Goal: Task Accomplishment & Management: Use online tool/utility

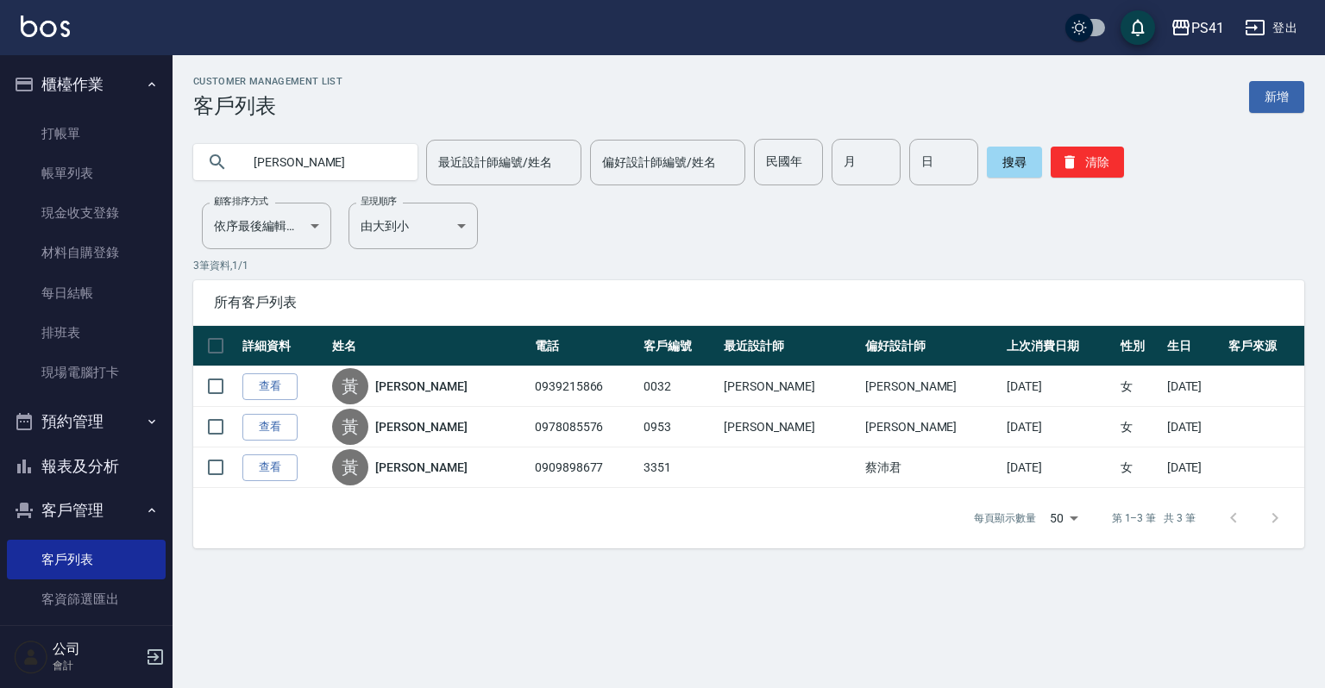
scroll to position [69, 0]
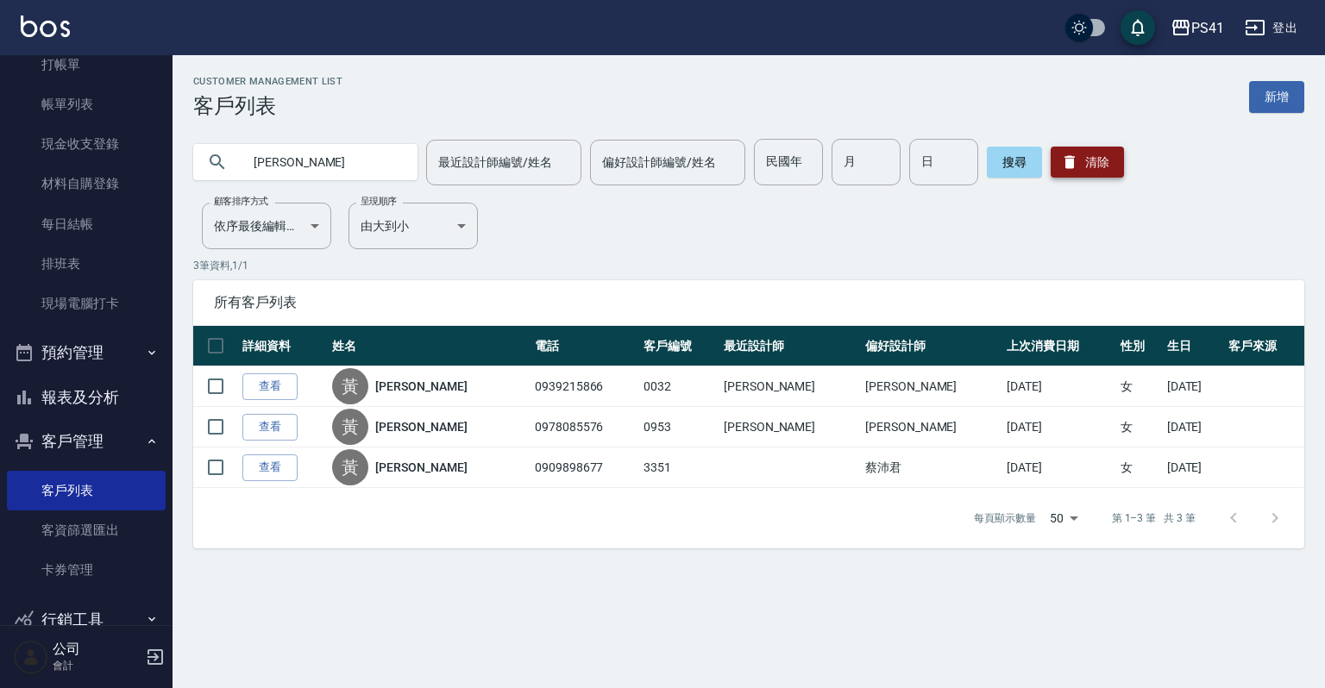
click at [1094, 167] on button "清除" at bounding box center [1087, 162] width 73 height 31
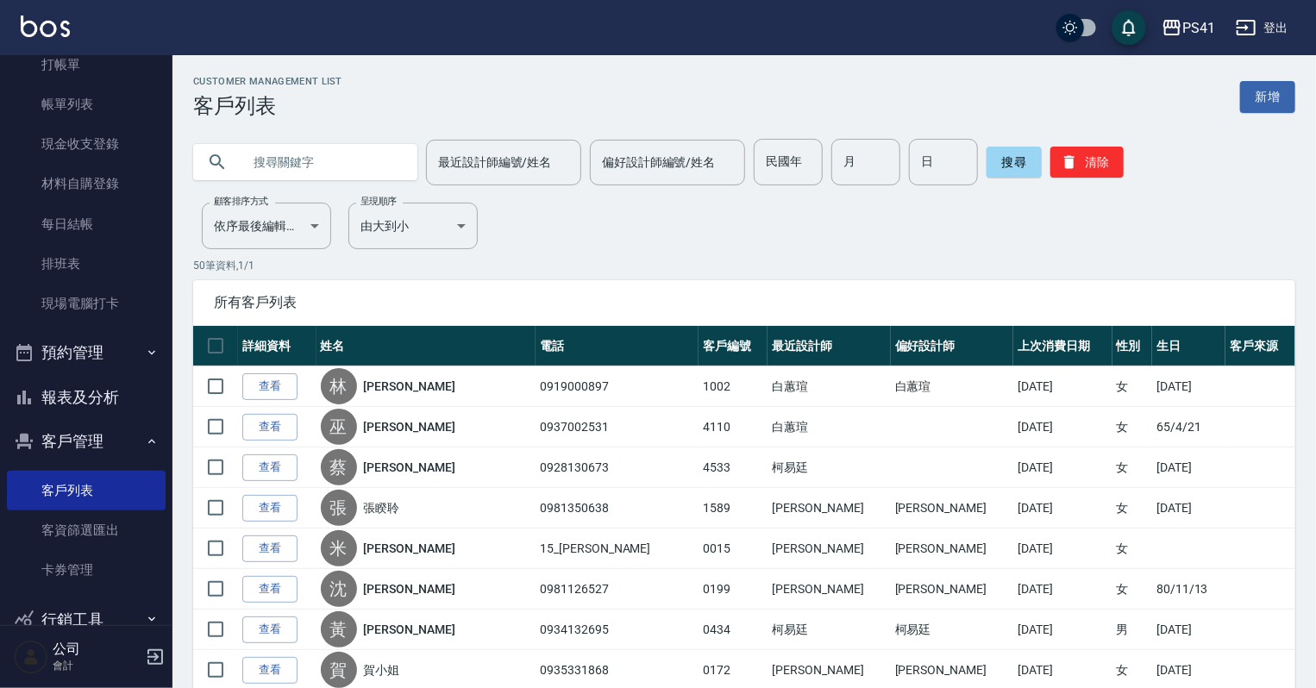
click at [267, 158] on input "text" at bounding box center [323, 162] width 162 height 47
type input "雁"
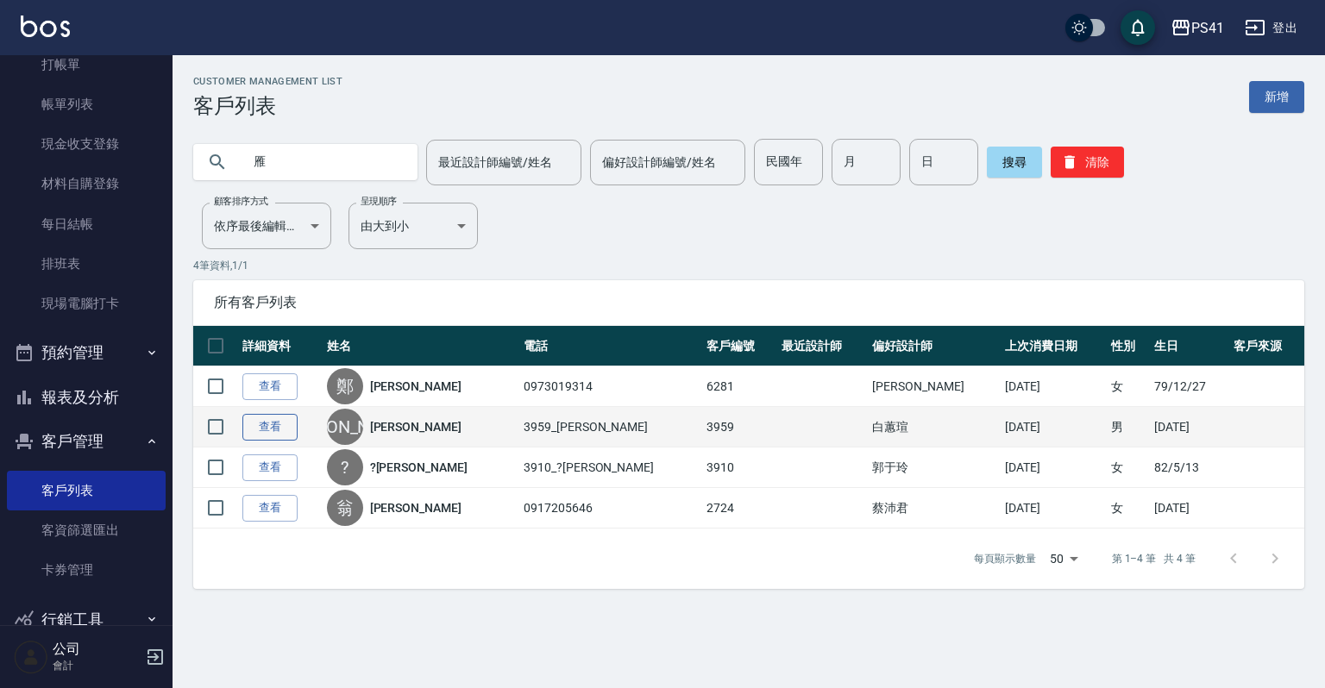
click at [269, 430] on link "查看" at bounding box center [269, 427] width 55 height 27
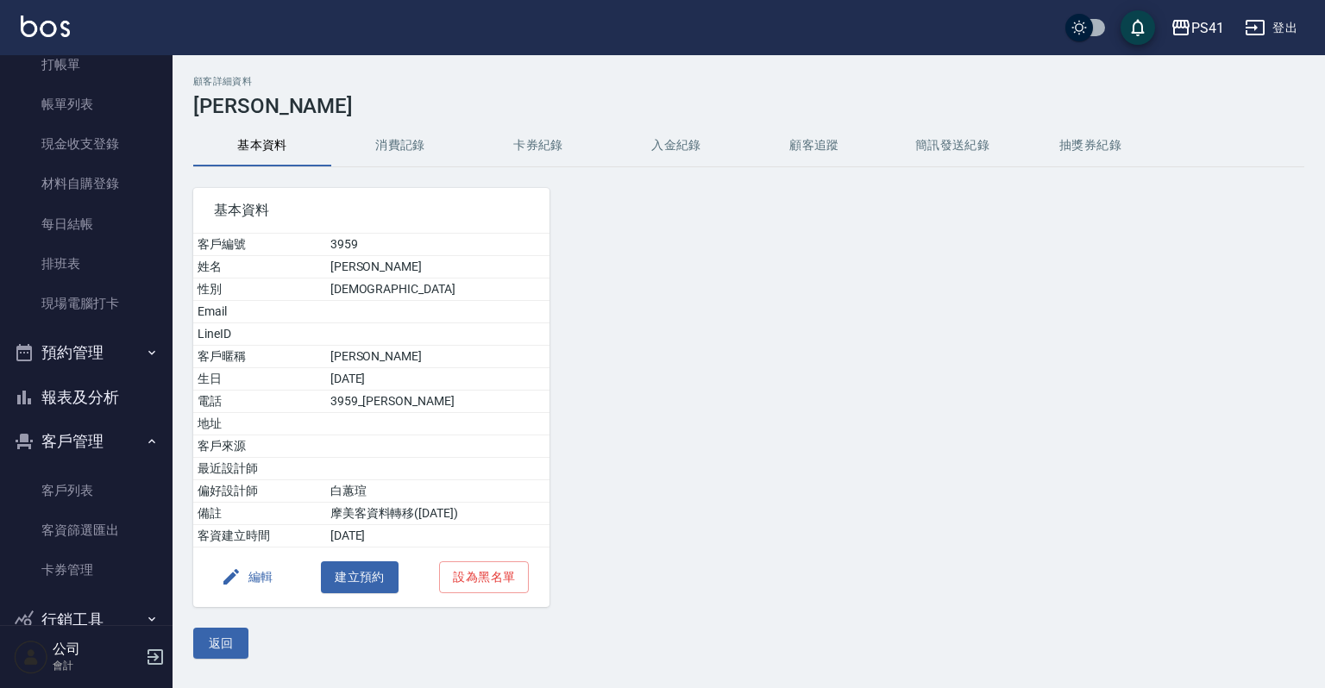
click at [392, 146] on button "消費記錄" at bounding box center [400, 145] width 138 height 41
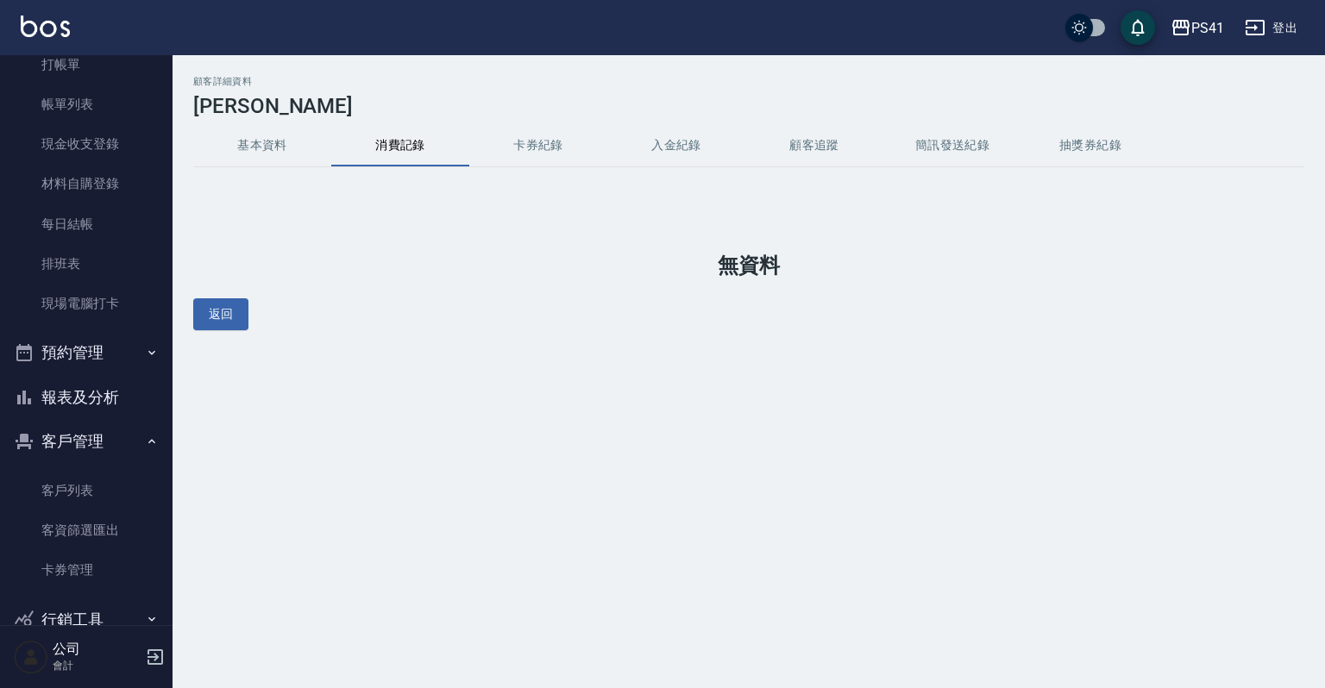
click at [257, 137] on button "基本資料" at bounding box center [262, 145] width 138 height 41
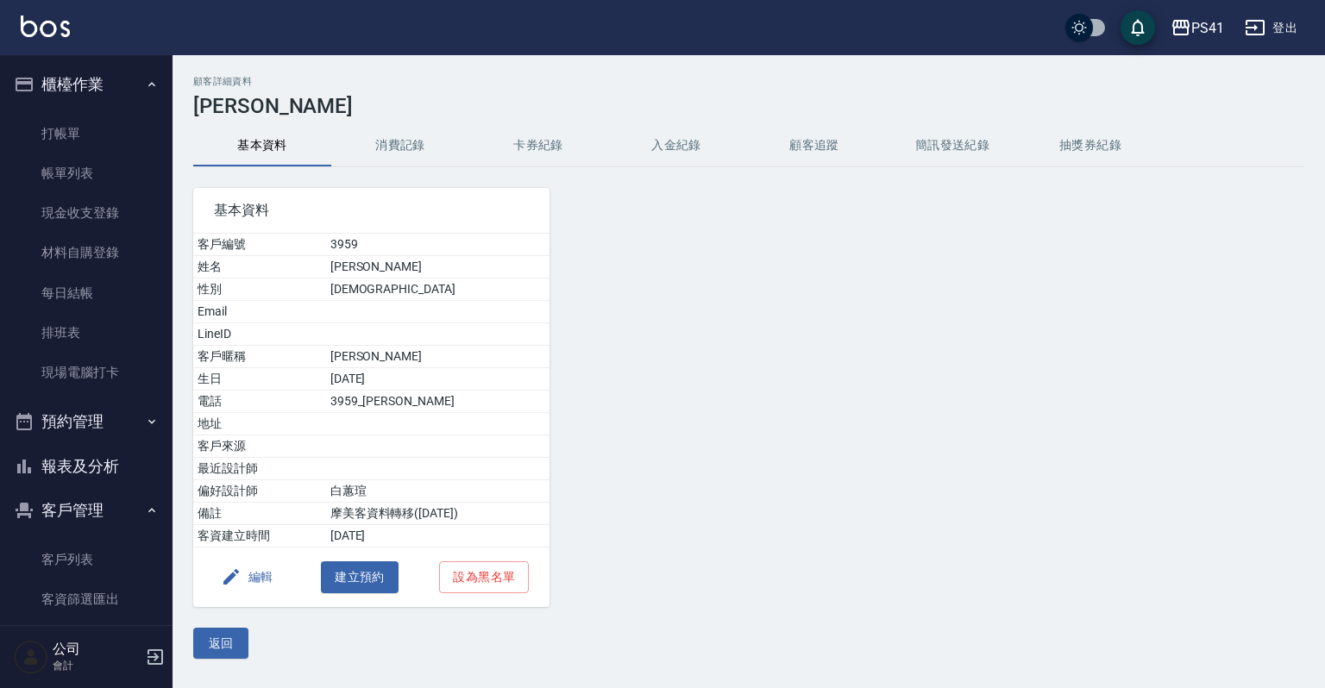
drag, startPoint x: 81, startPoint y: 467, endPoint x: 83, endPoint y: 456, distance: 11.3
click at [81, 467] on button "報表及分析" at bounding box center [86, 466] width 159 height 45
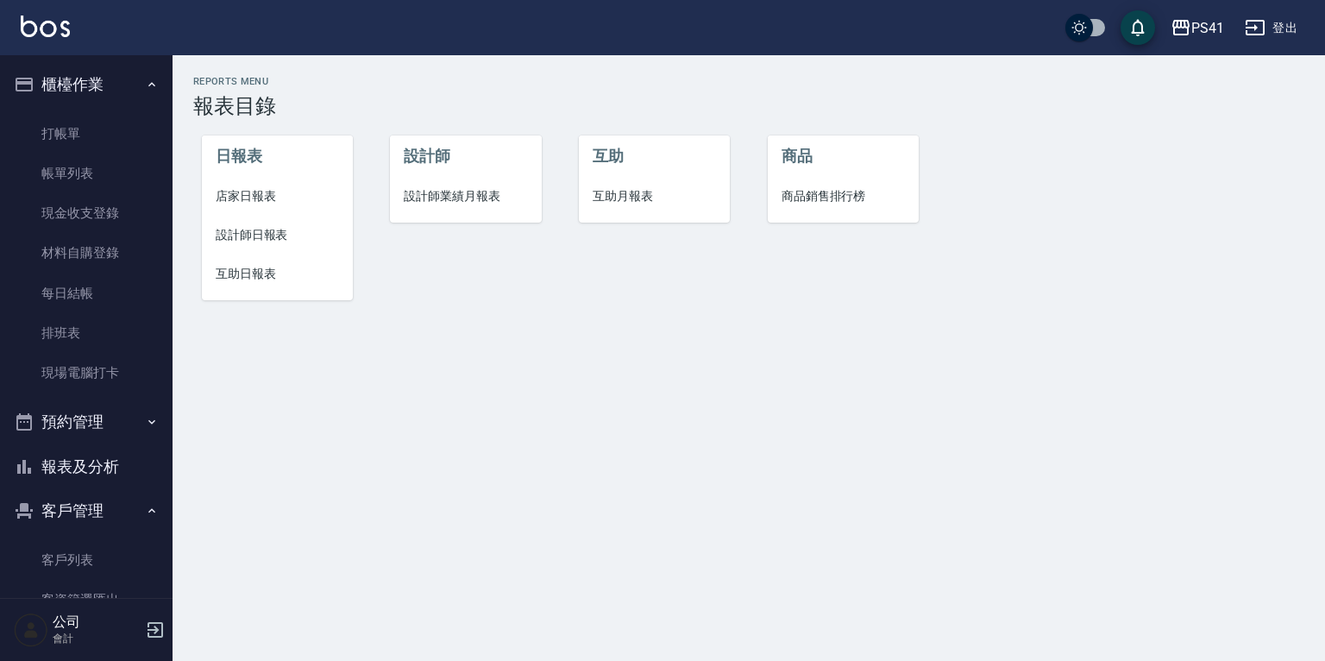
click at [461, 191] on span "設計師業績月報表" at bounding box center [465, 196] width 123 height 18
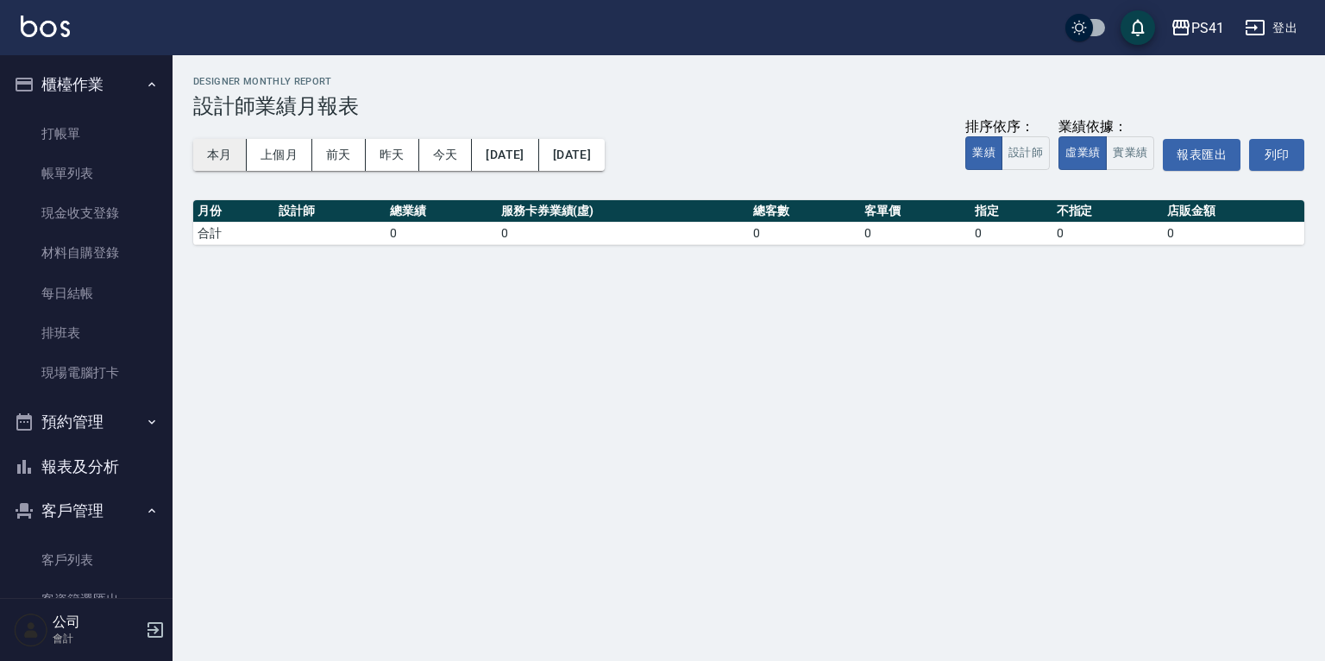
click at [231, 162] on button "本月" at bounding box center [219, 155] width 53 height 32
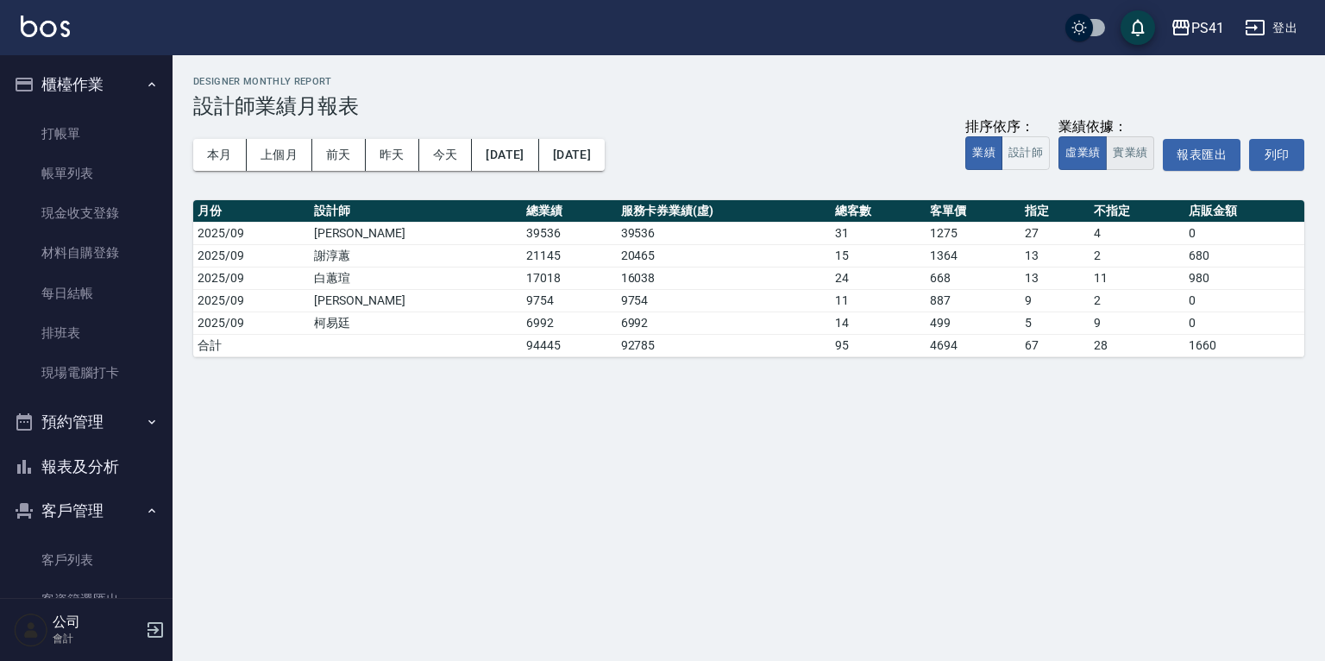
click at [1131, 160] on button "實業績" at bounding box center [1130, 153] width 48 height 34
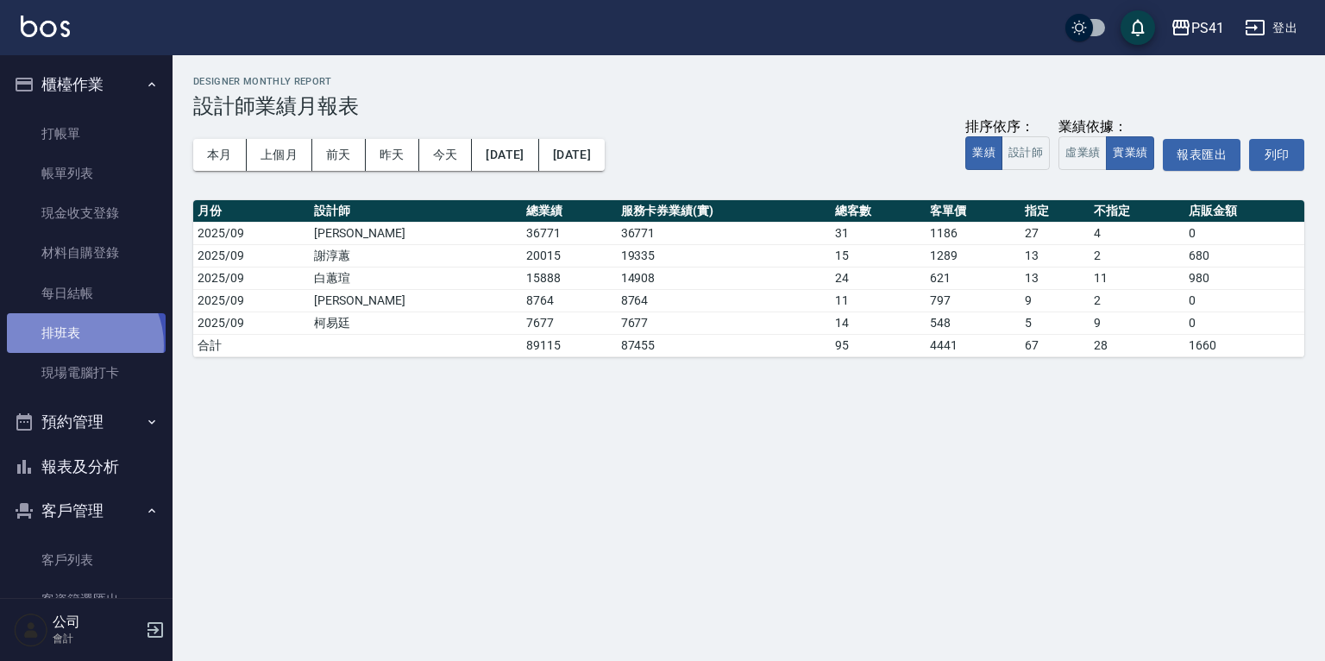
click at [73, 345] on link "排班表" at bounding box center [86, 333] width 159 height 40
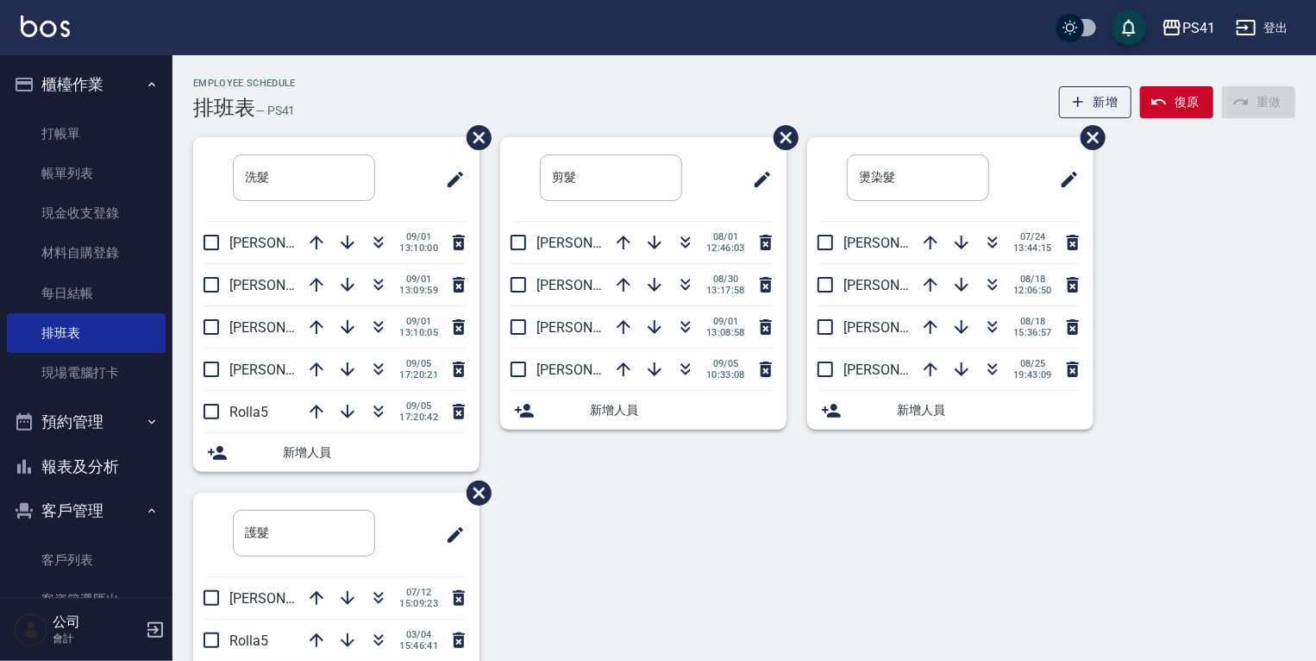
click at [90, 460] on button "報表及分析" at bounding box center [86, 466] width 159 height 45
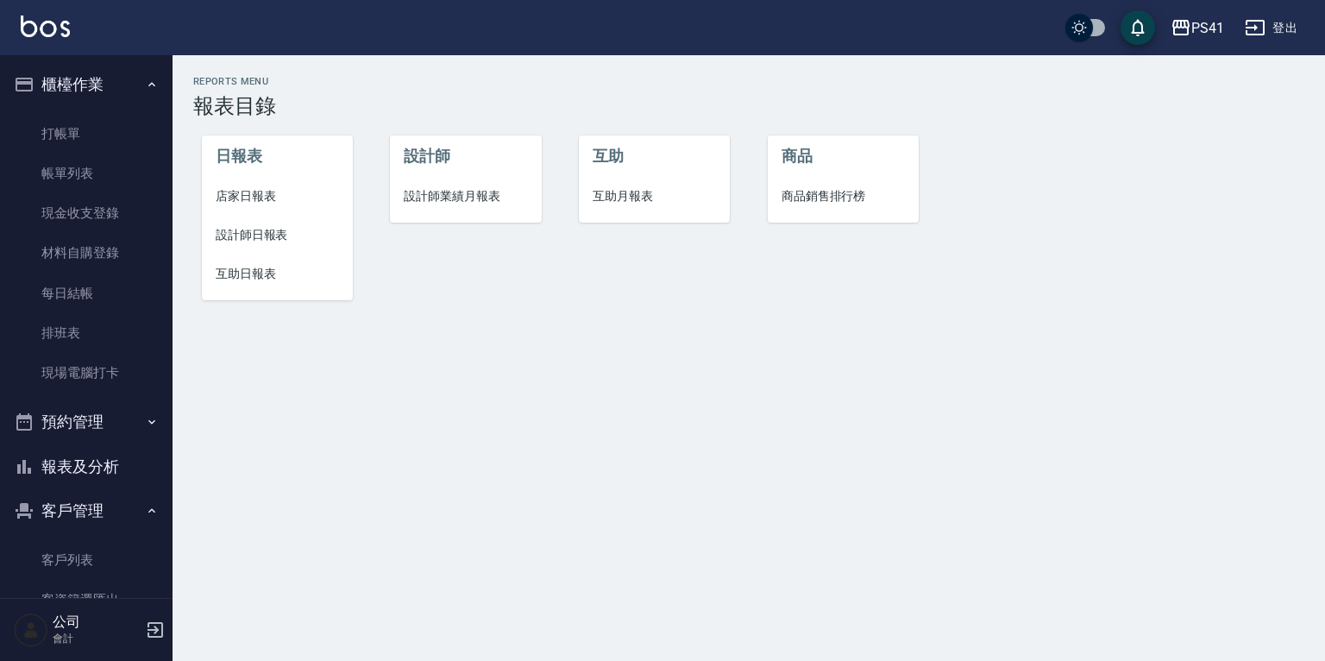
click at [250, 235] on span "設計師日報表" at bounding box center [277, 235] width 123 height 18
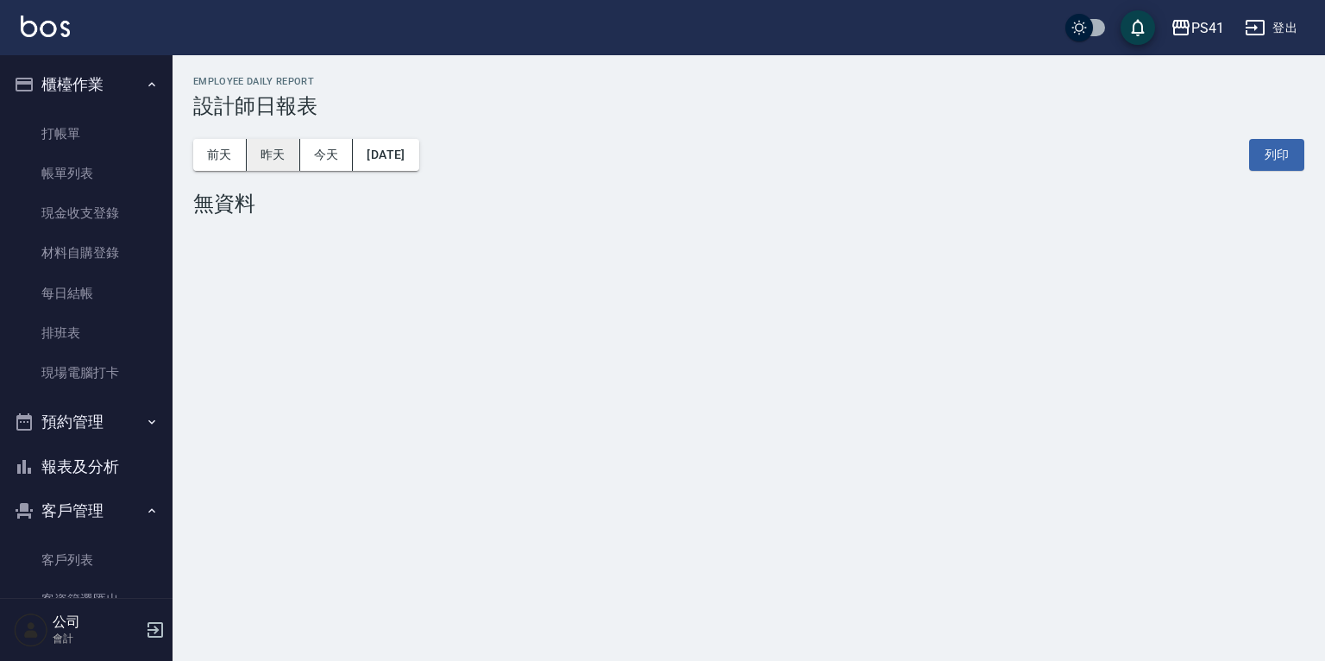
click at [251, 160] on button "昨天" at bounding box center [273, 155] width 53 height 32
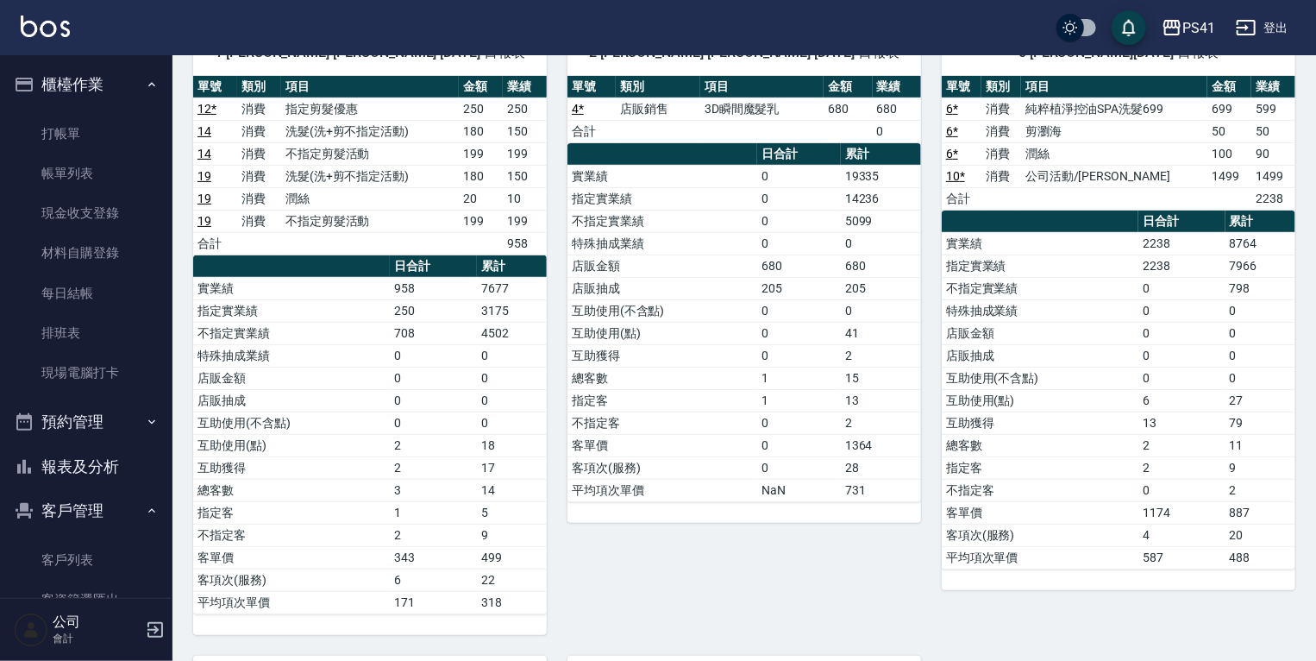
scroll to position [138, 0]
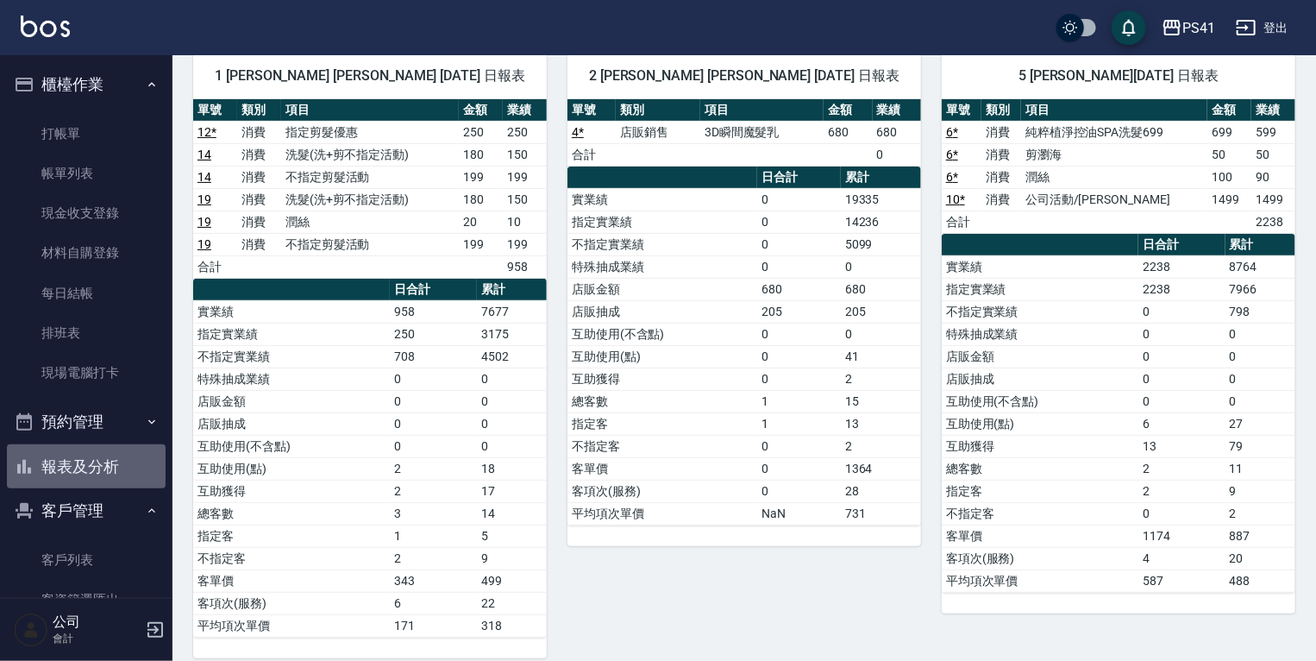
click at [114, 466] on button "報表及分析" at bounding box center [86, 466] width 159 height 45
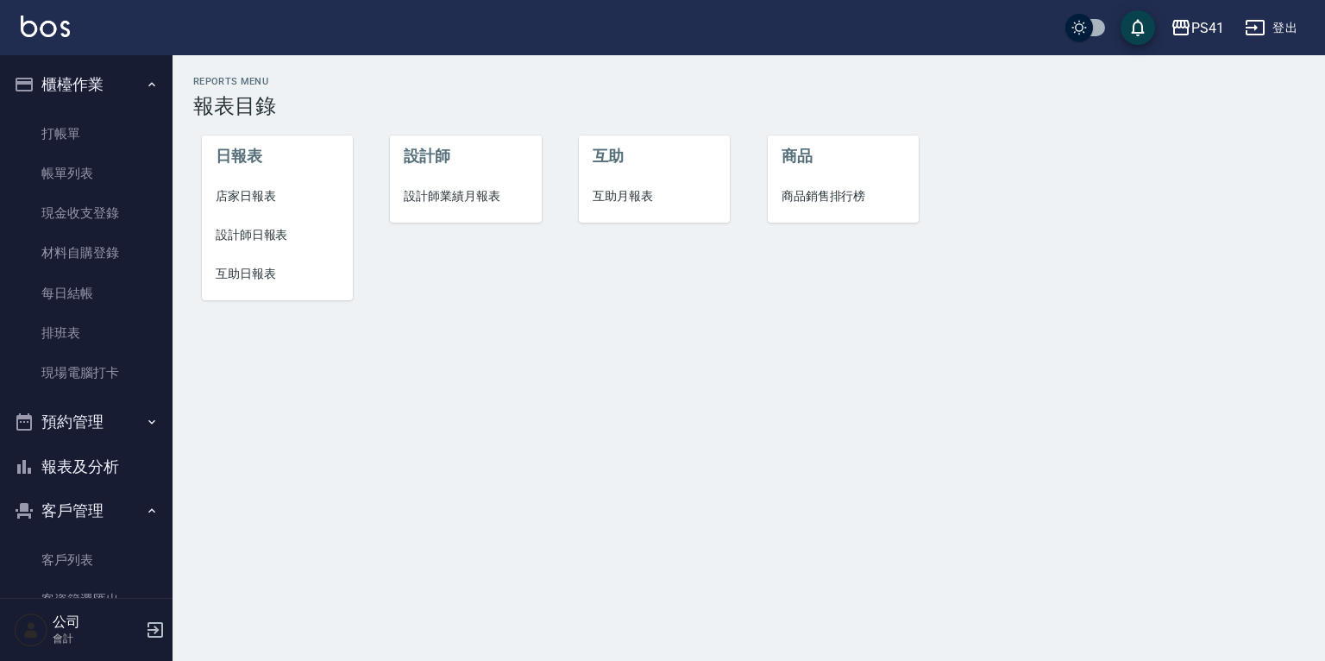
click at [252, 280] on span "互助日報表" at bounding box center [277, 274] width 123 height 18
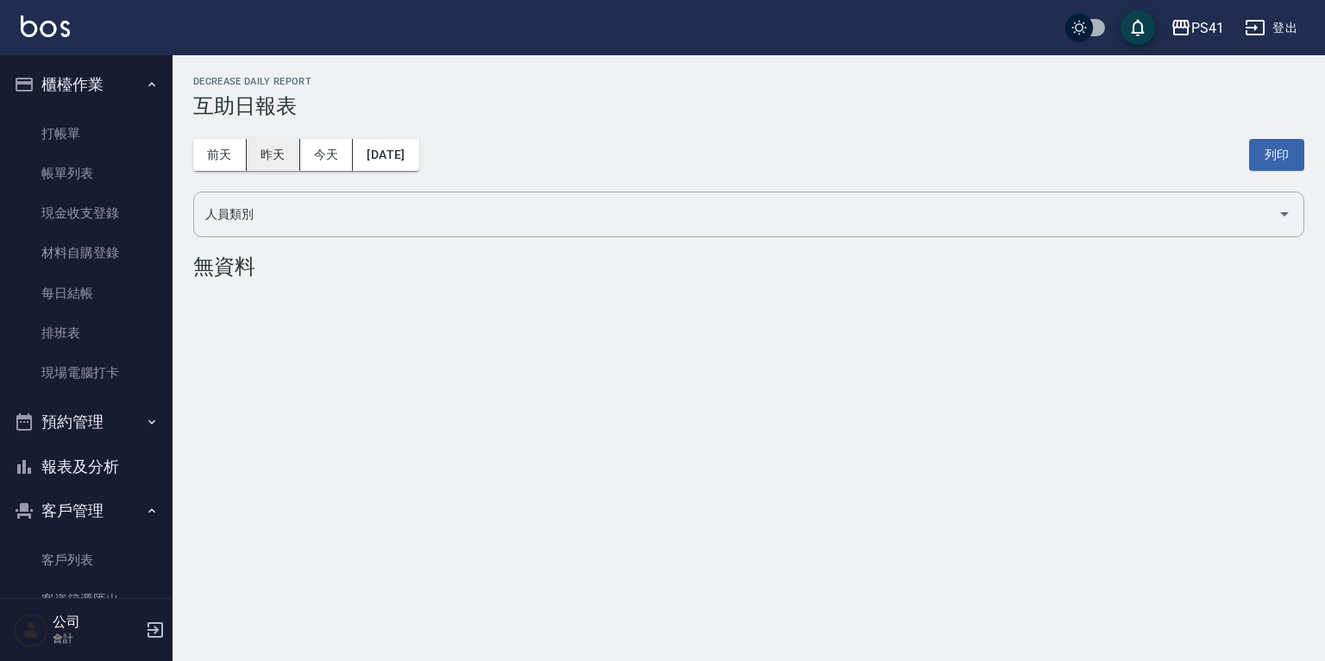
click at [257, 155] on button "昨天" at bounding box center [273, 155] width 53 height 32
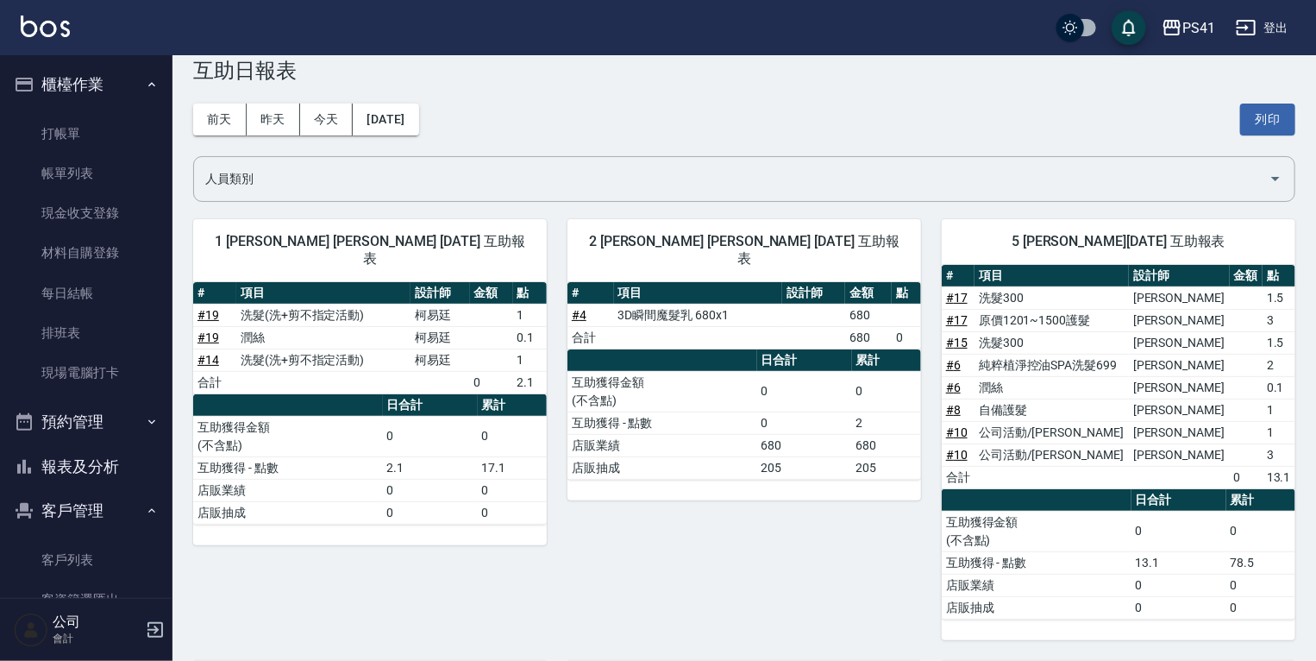
scroll to position [32, 0]
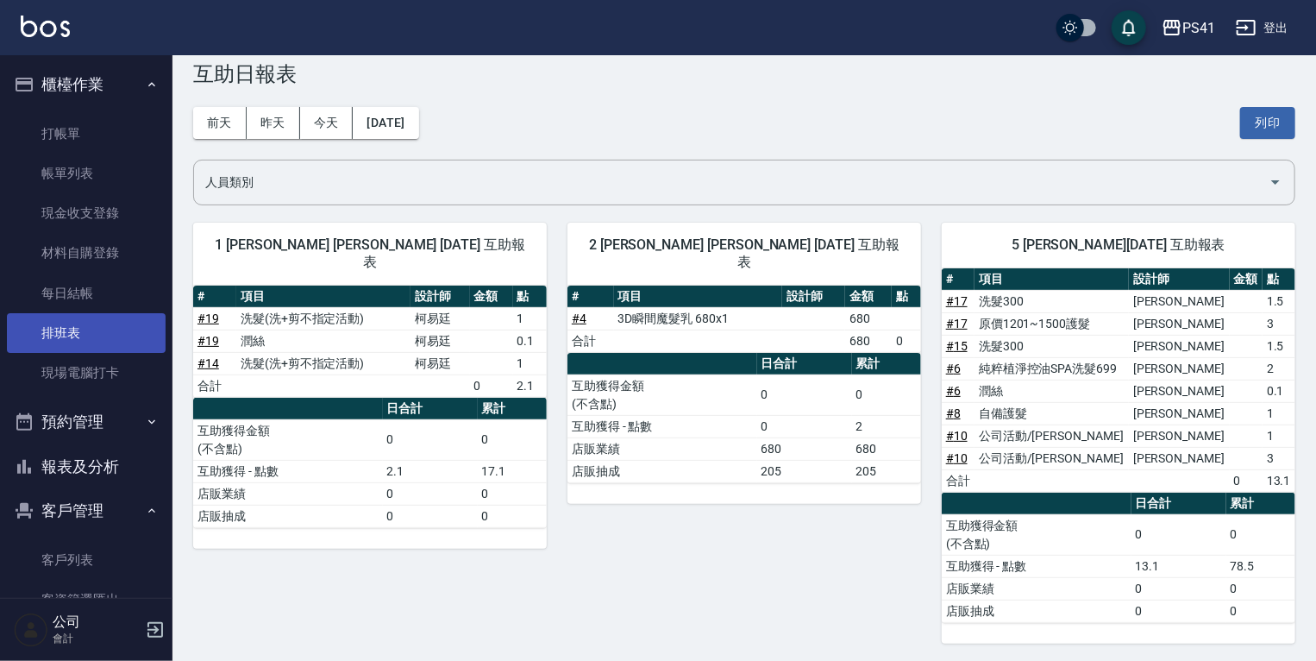
click at [78, 348] on link "排班表" at bounding box center [86, 333] width 159 height 40
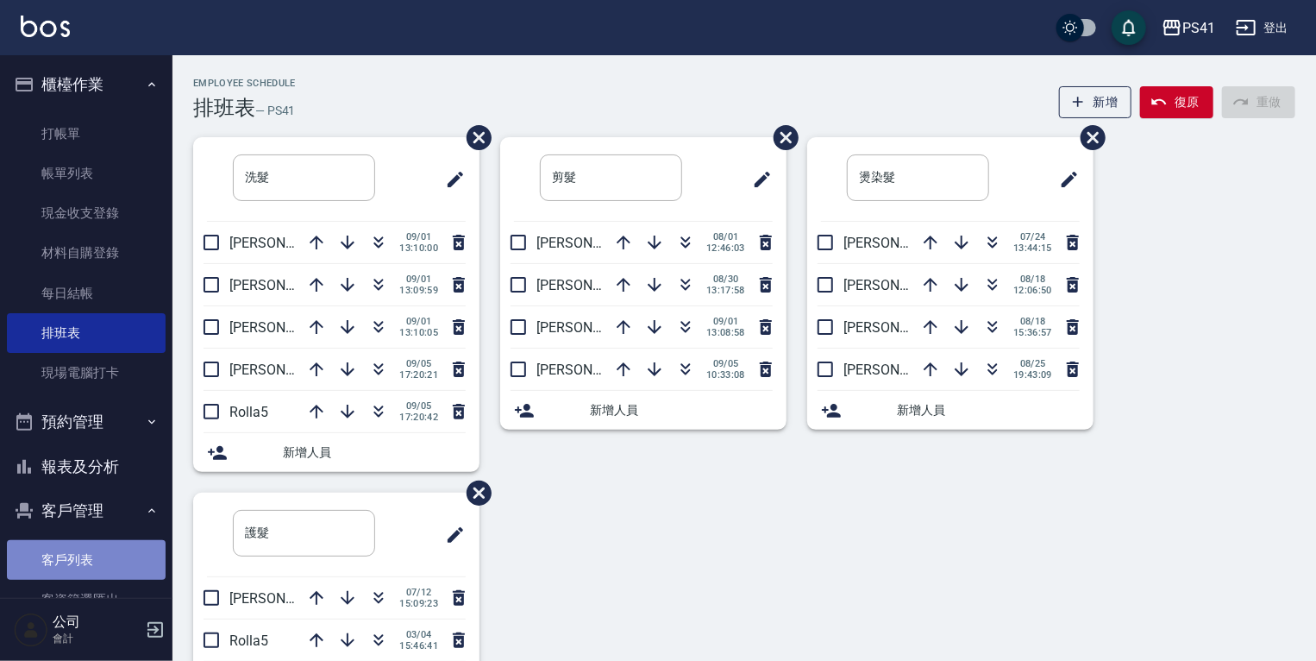
click at [113, 545] on link "客戶列表" at bounding box center [86, 560] width 159 height 40
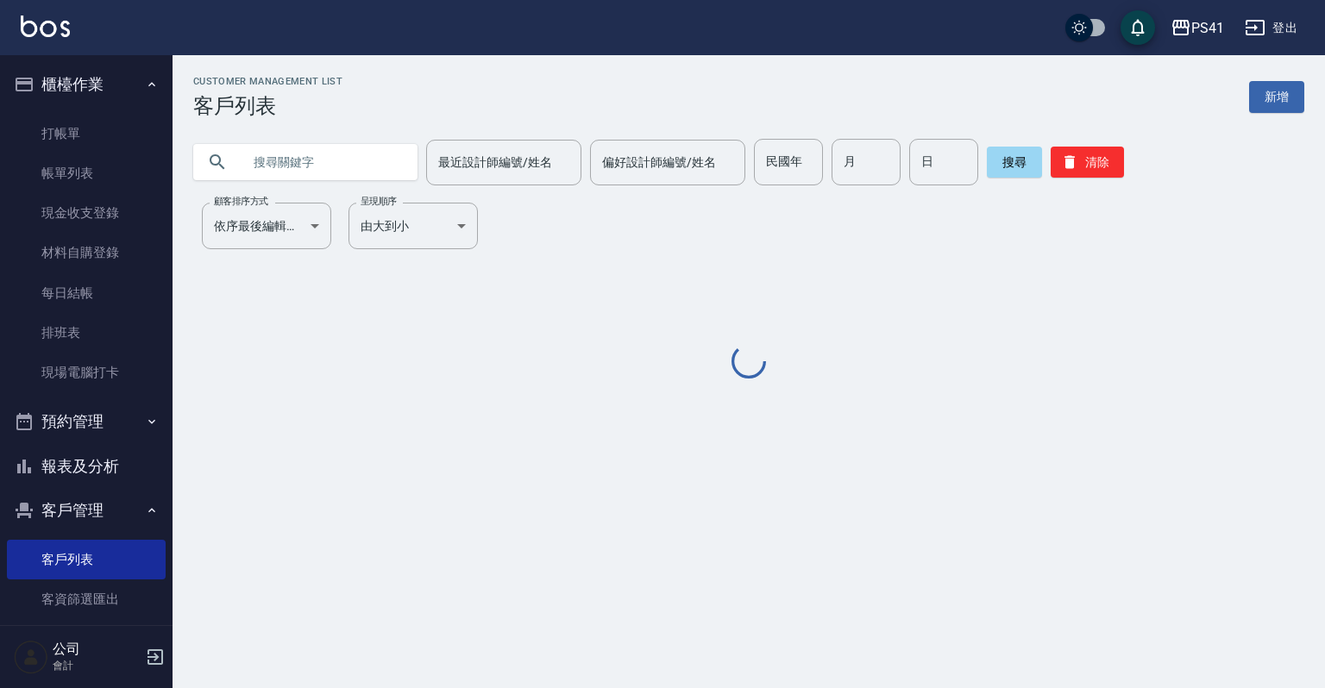
click at [334, 172] on input "text" at bounding box center [323, 162] width 162 height 47
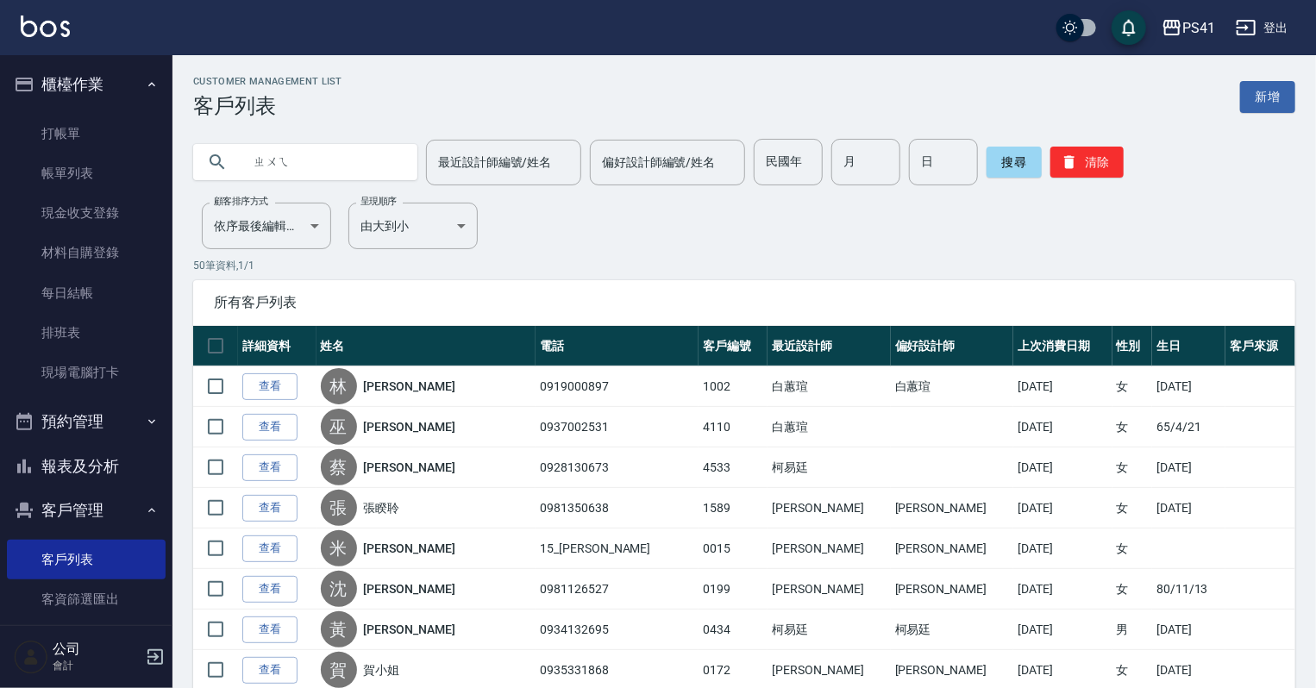
type input "沝"
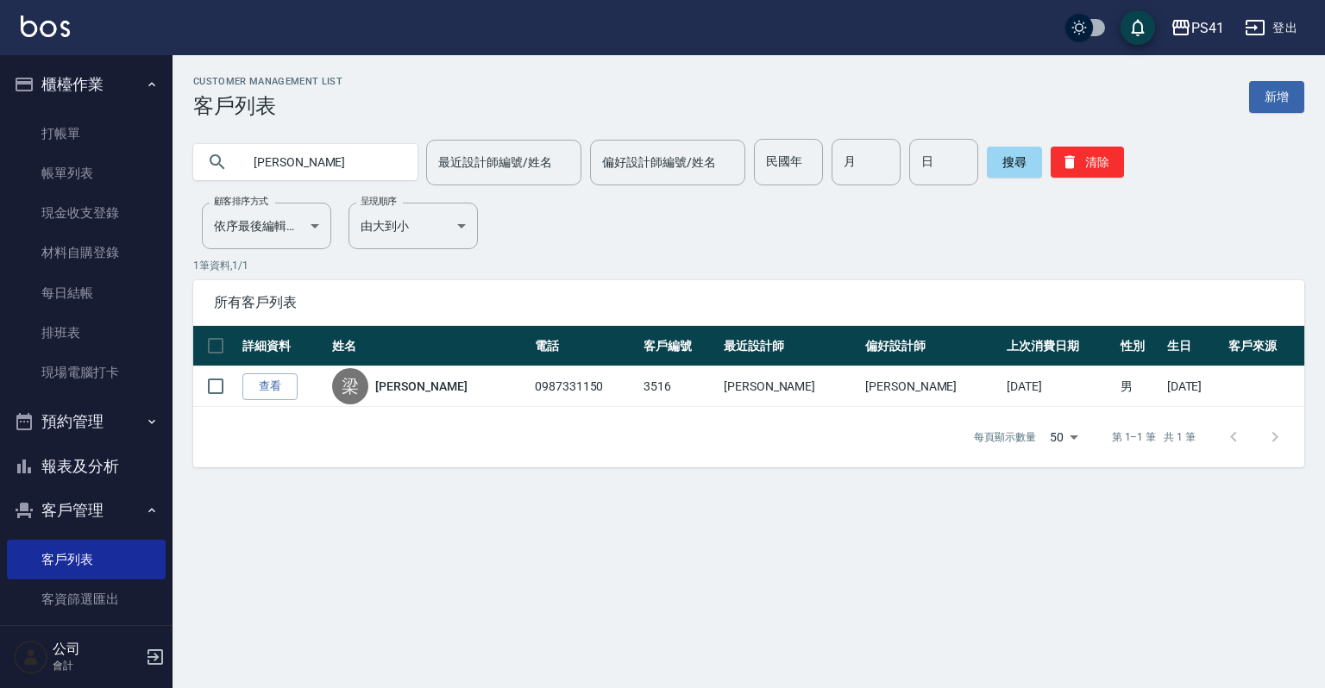
type input "梁"
type input "0926132190"
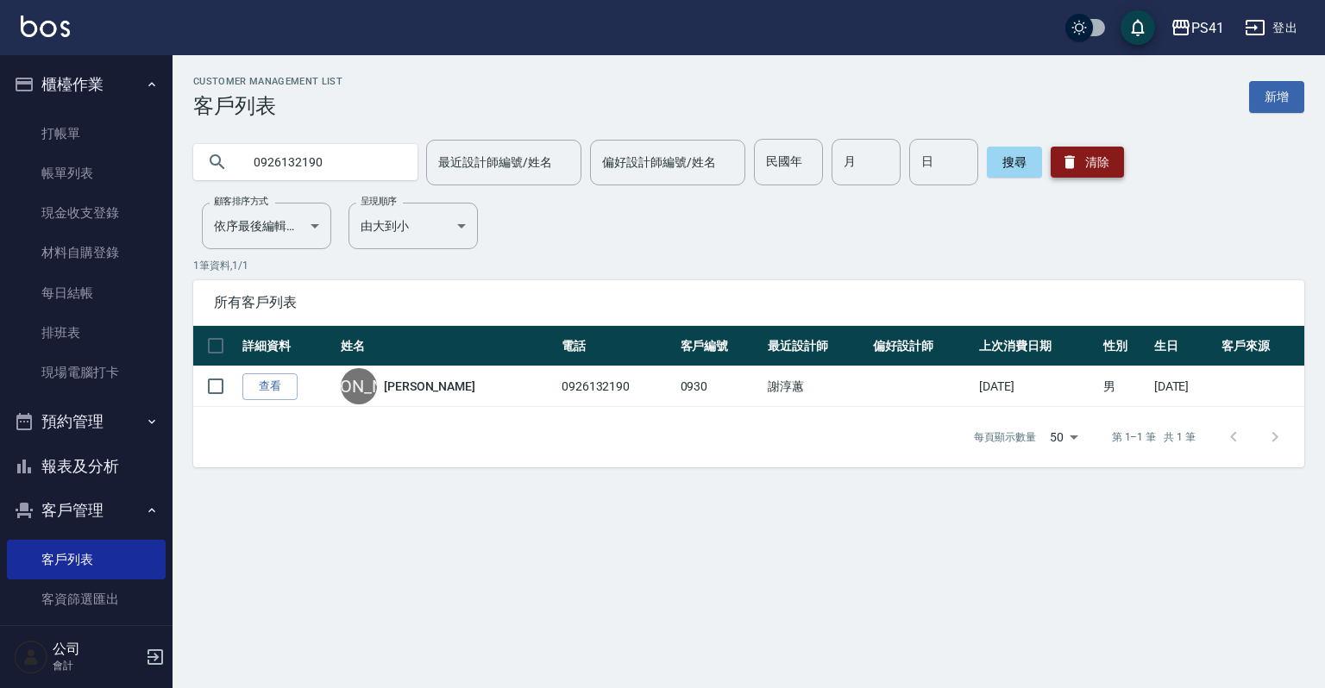
click at [1092, 159] on button "清除" at bounding box center [1087, 162] width 73 height 31
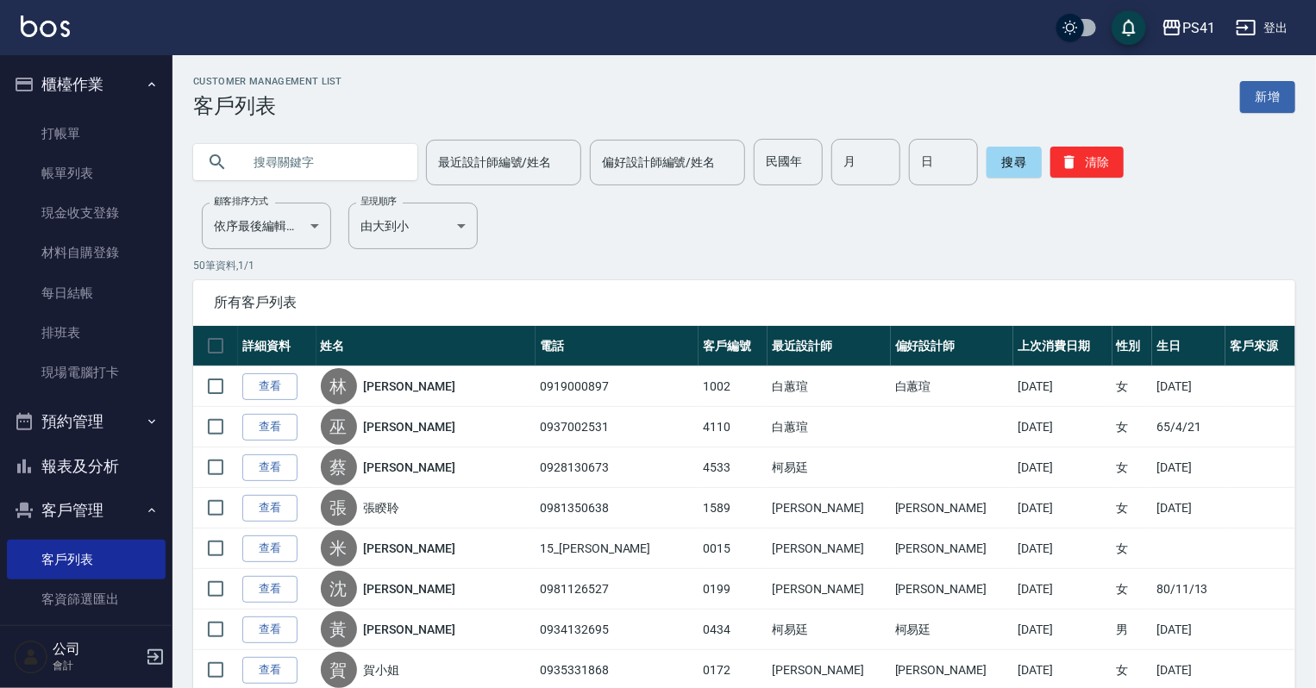
click at [329, 167] on input "text" at bounding box center [323, 162] width 162 height 47
type input "0987252904"
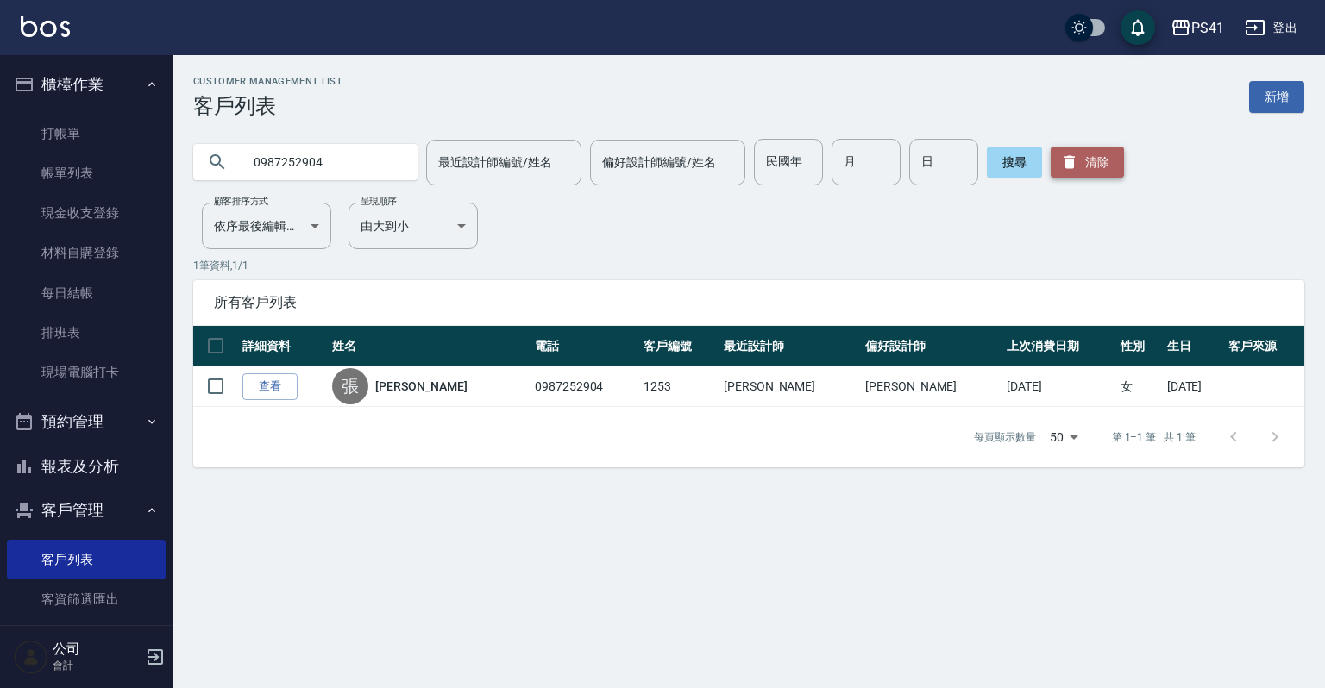
click at [1075, 162] on icon "button" at bounding box center [1069, 162] width 17 height 17
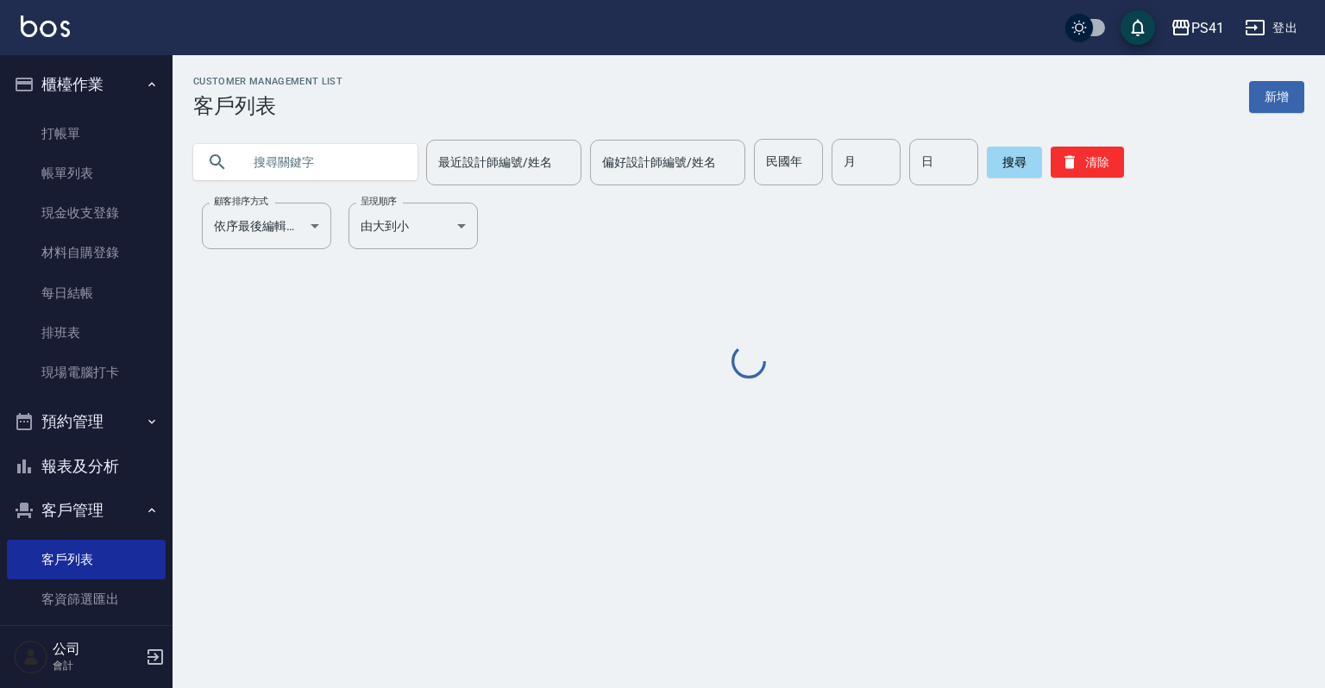
click at [295, 169] on input "text" at bounding box center [323, 162] width 162 height 47
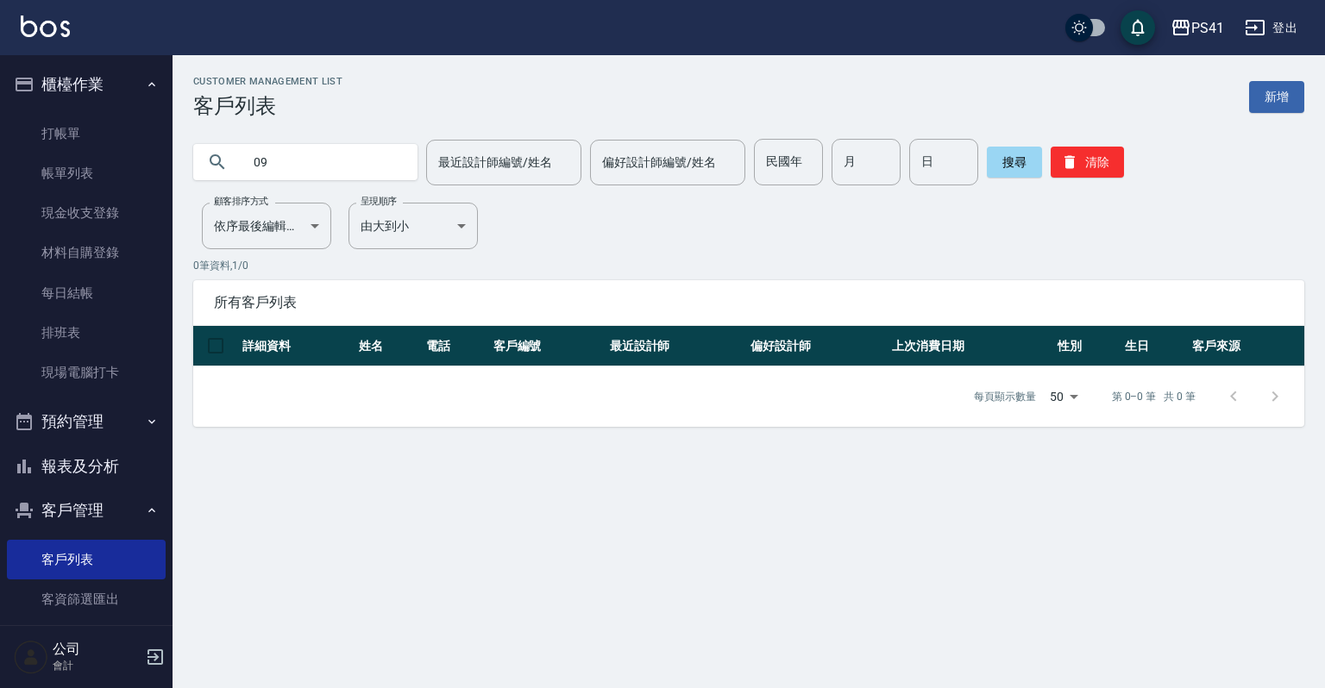
type input "0"
type input "張"
drag, startPoint x: 118, startPoint y: 324, endPoint x: 120, endPoint y: 304, distance: 19.9
click at [120, 324] on link "排班表" at bounding box center [86, 333] width 159 height 40
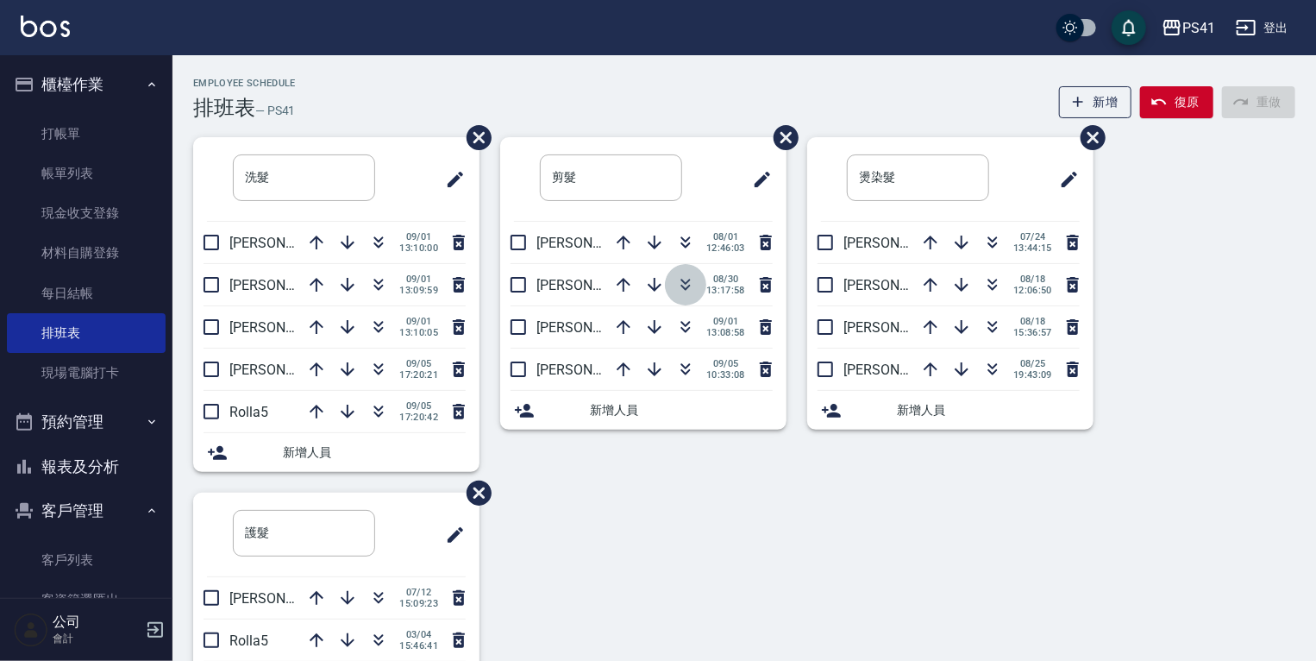
click at [683, 276] on icon "button" at bounding box center [685, 284] width 21 height 21
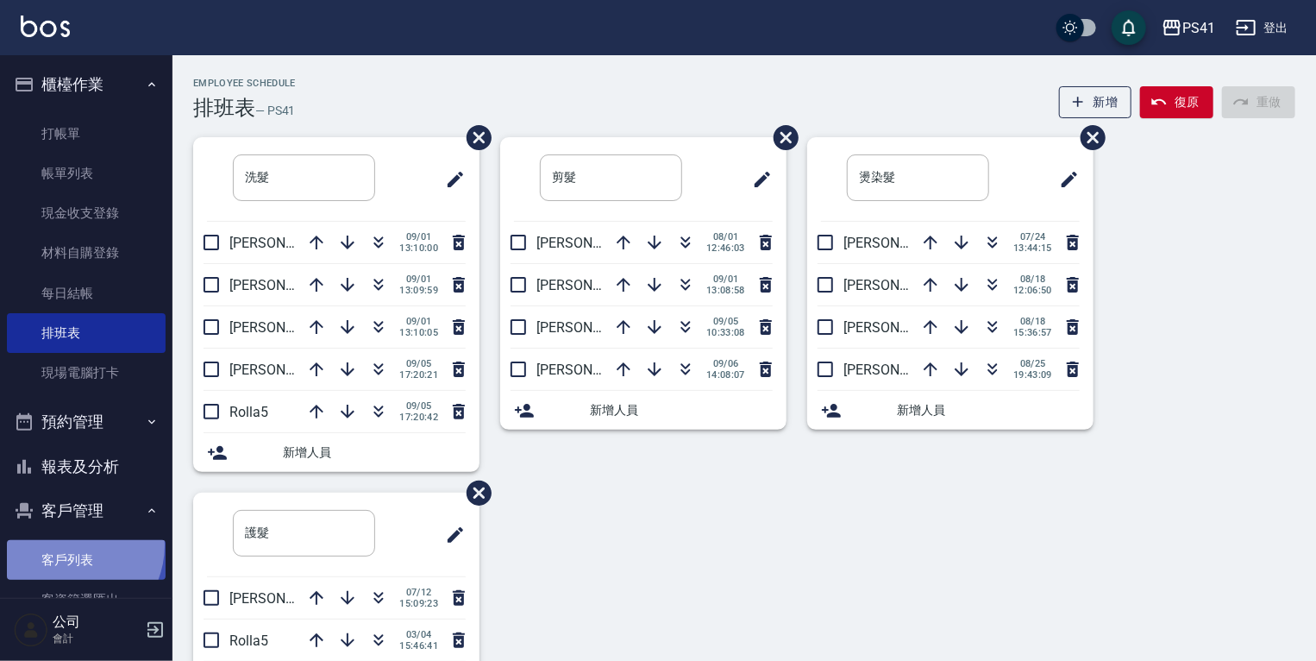
click at [68, 545] on link "客戶列表" at bounding box center [86, 560] width 159 height 40
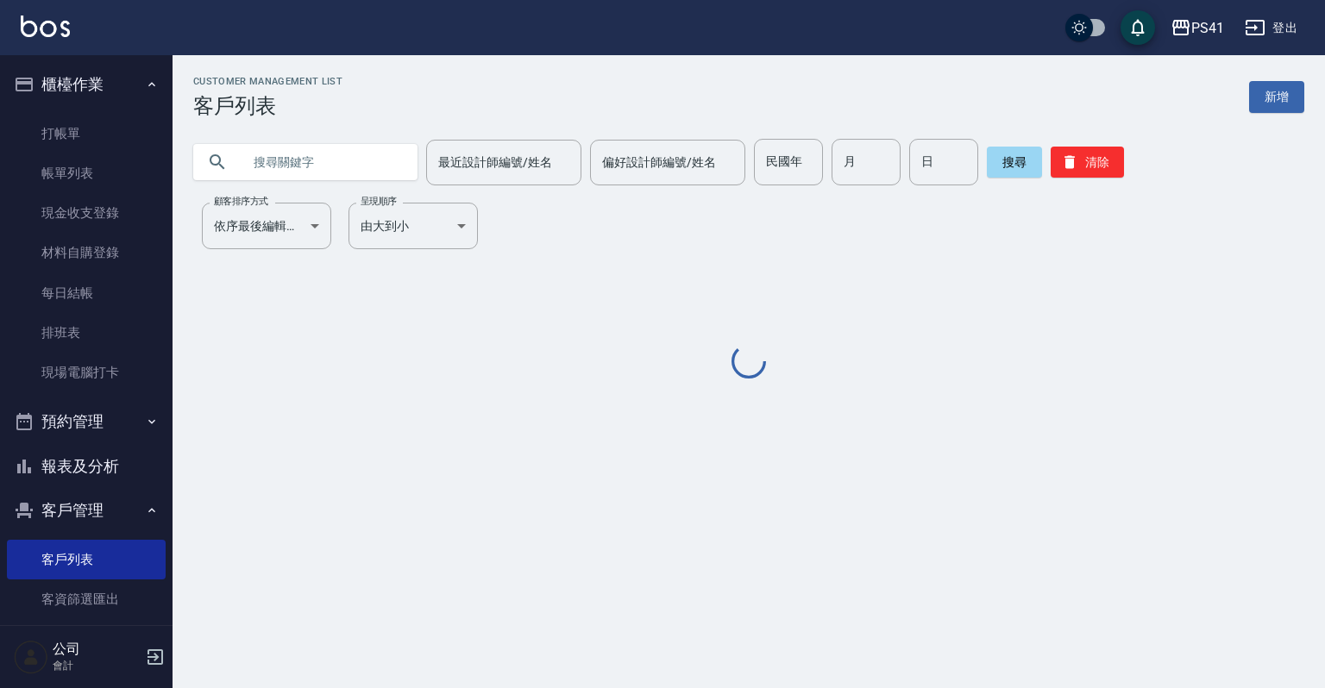
click at [284, 170] on input "text" at bounding box center [323, 162] width 162 height 47
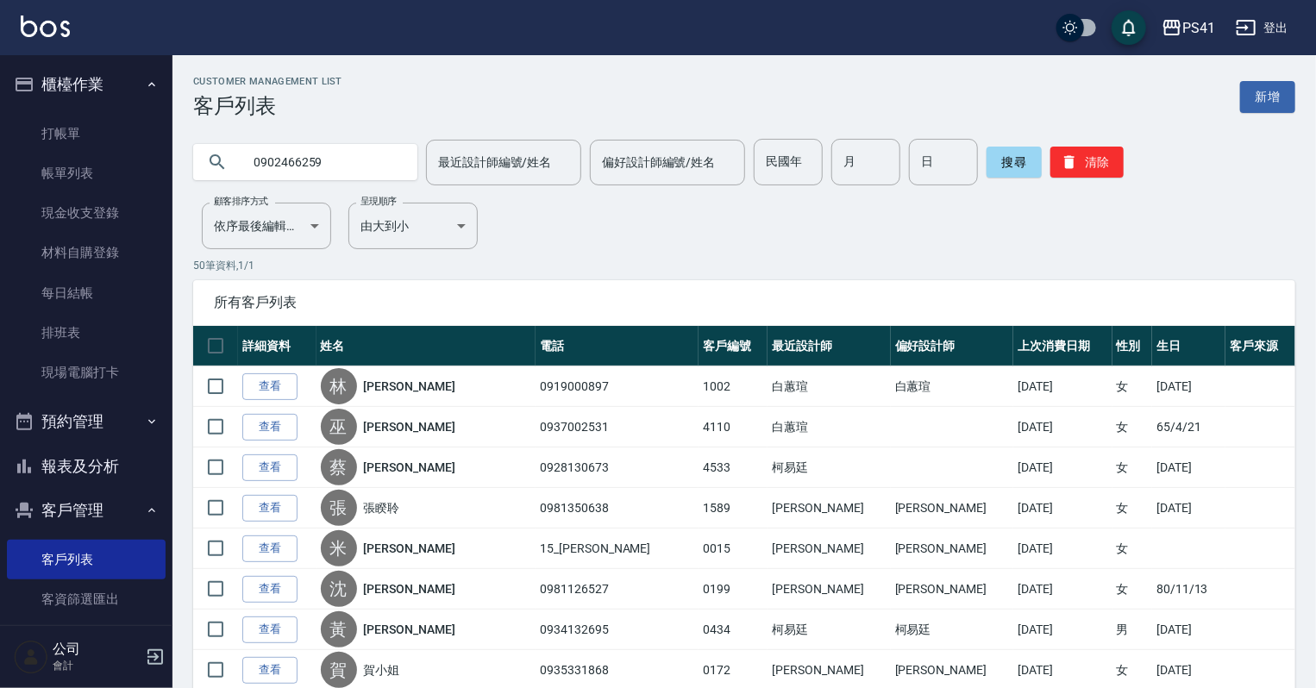
type input "0902466259"
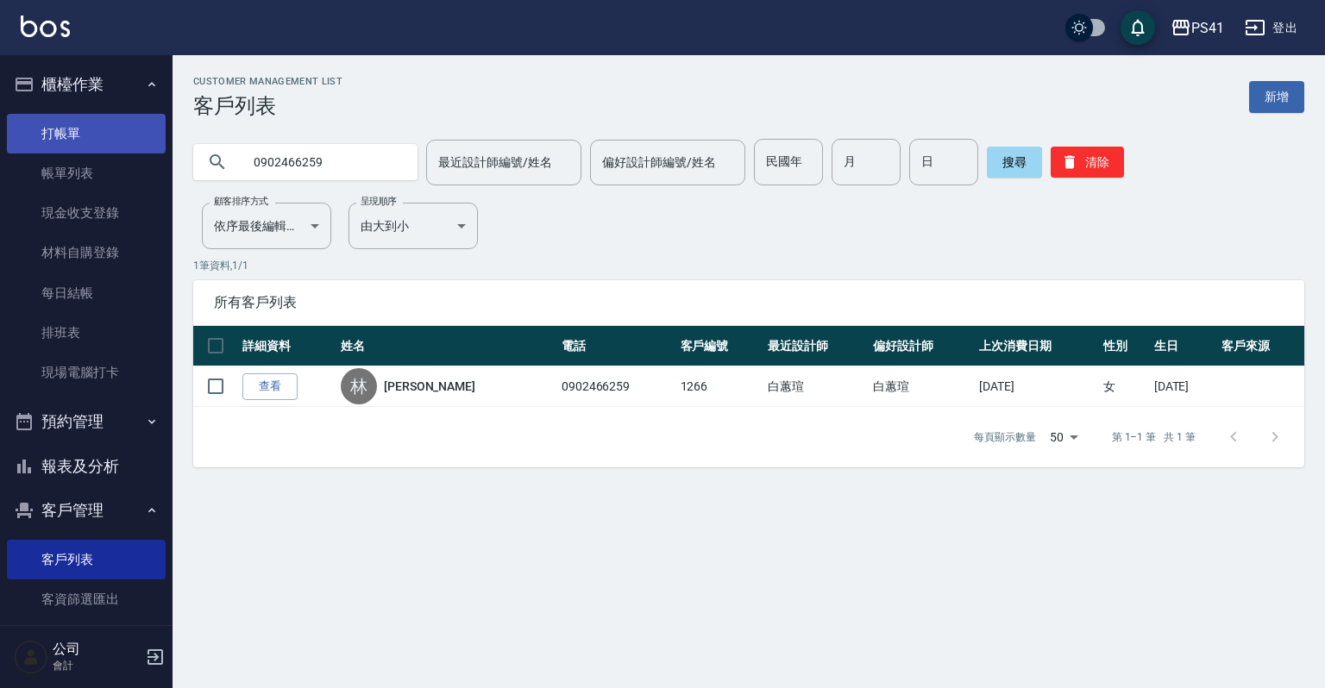
click at [78, 147] on link "打帳單" at bounding box center [86, 134] width 159 height 40
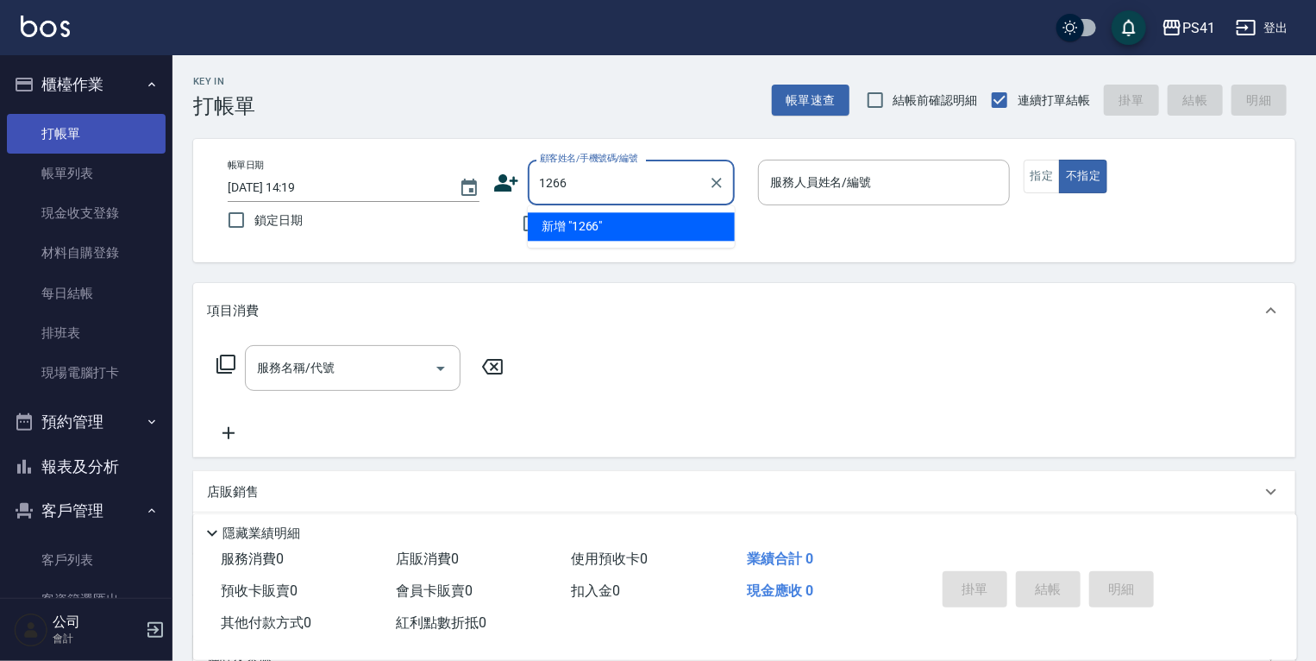
type input "1266"
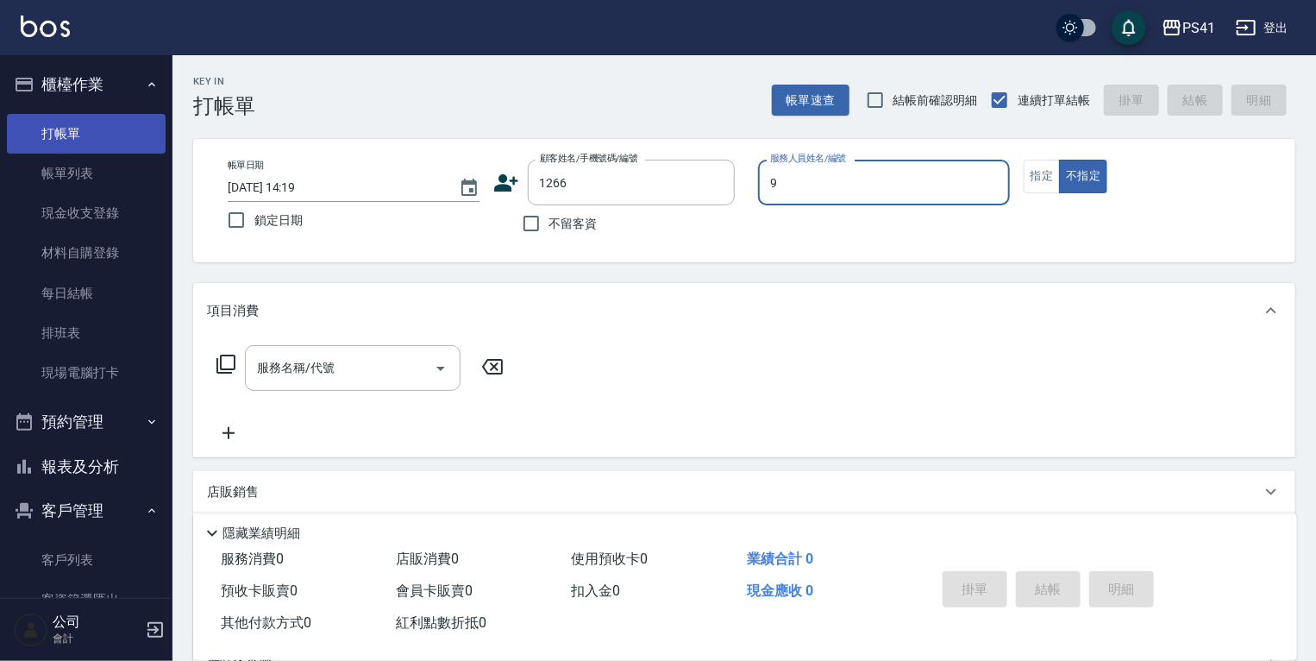
type input "白蕙瑄-9"
type button "false"
type input "林玉軒/0902466259/1266"
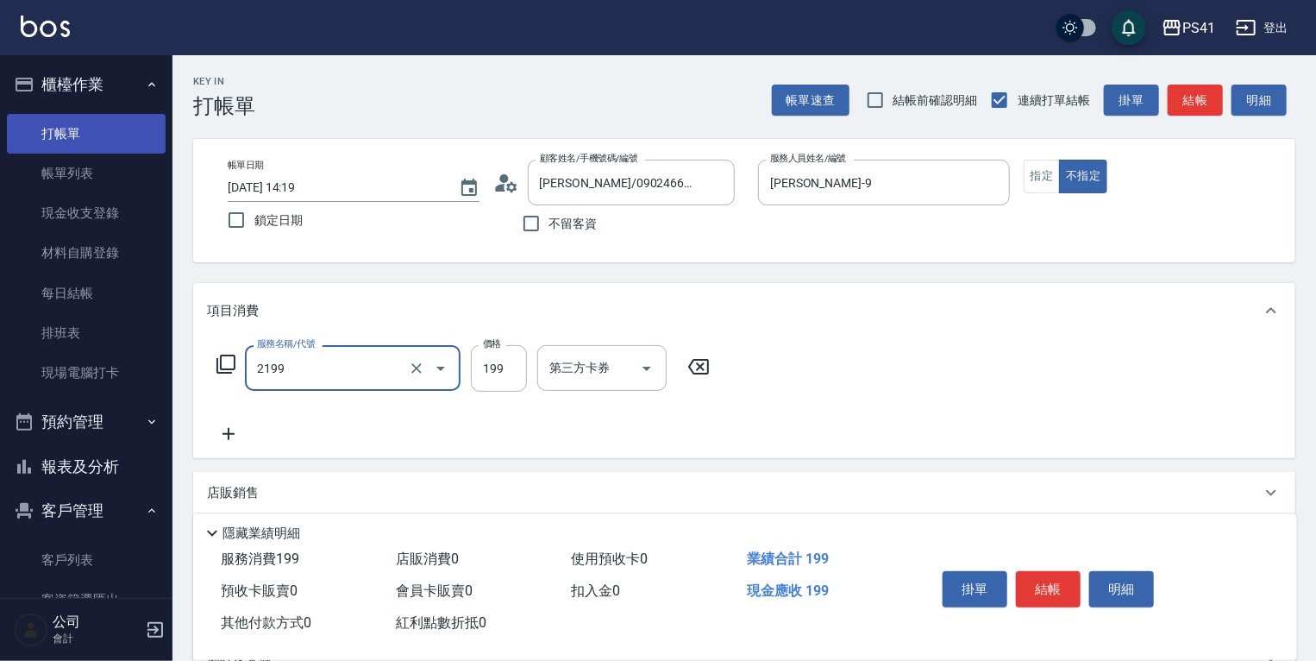
type input "不指定剪髮活動(2199)"
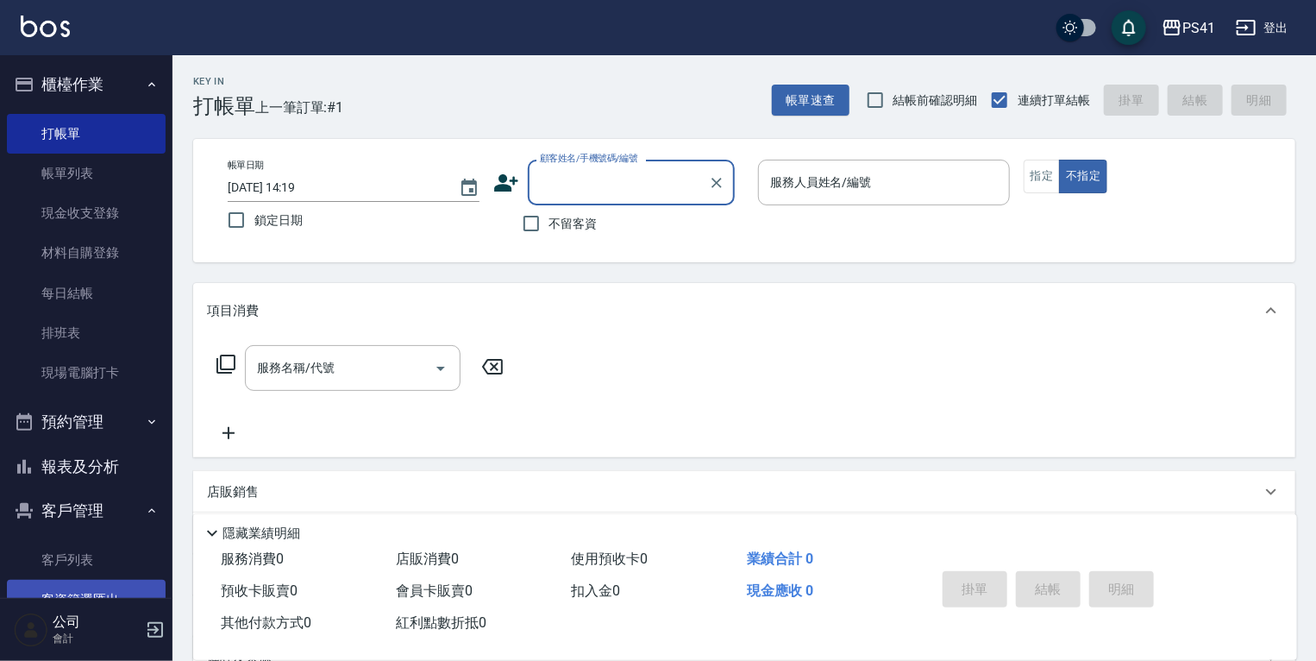
drag, startPoint x: 85, startPoint y: 554, endPoint x: 85, endPoint y: 581, distance: 27.6
click at [85, 554] on link "客戶列表" at bounding box center [86, 560] width 159 height 40
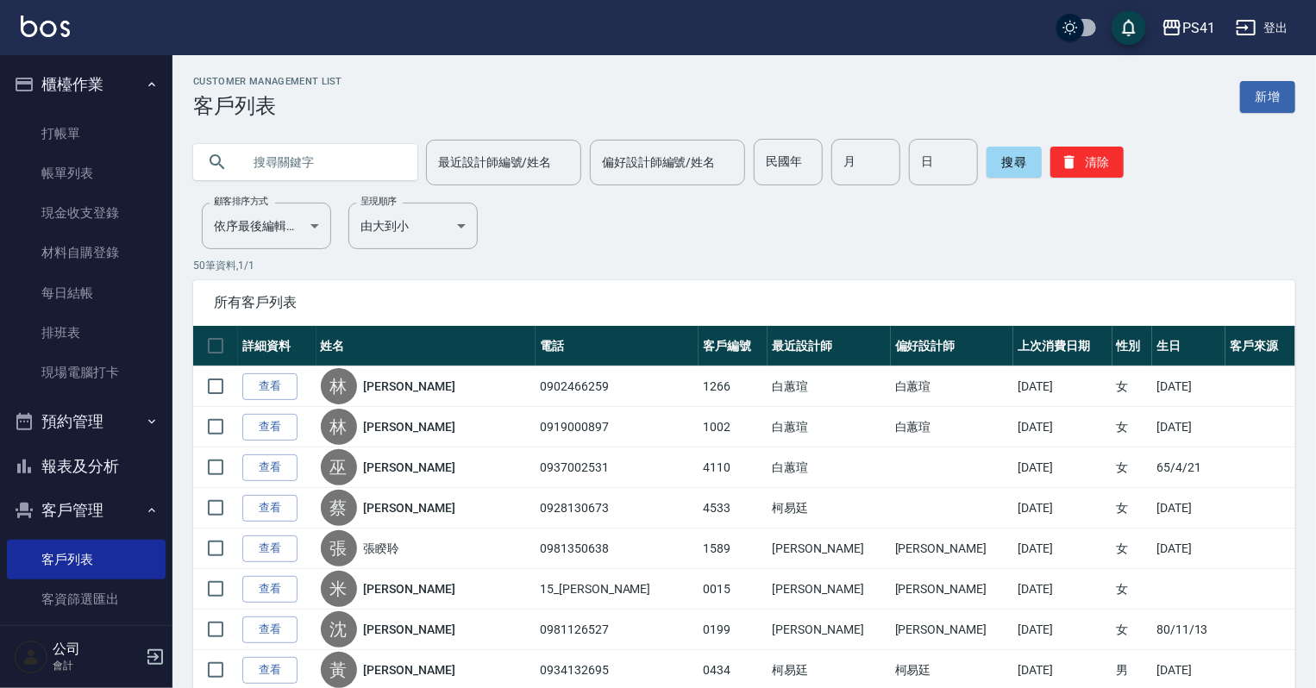
click at [314, 153] on input "text" at bounding box center [323, 162] width 162 height 47
type input "簡"
click at [504, 173] on input "最近設計師編號/姓名" at bounding box center [504, 162] width 140 height 30
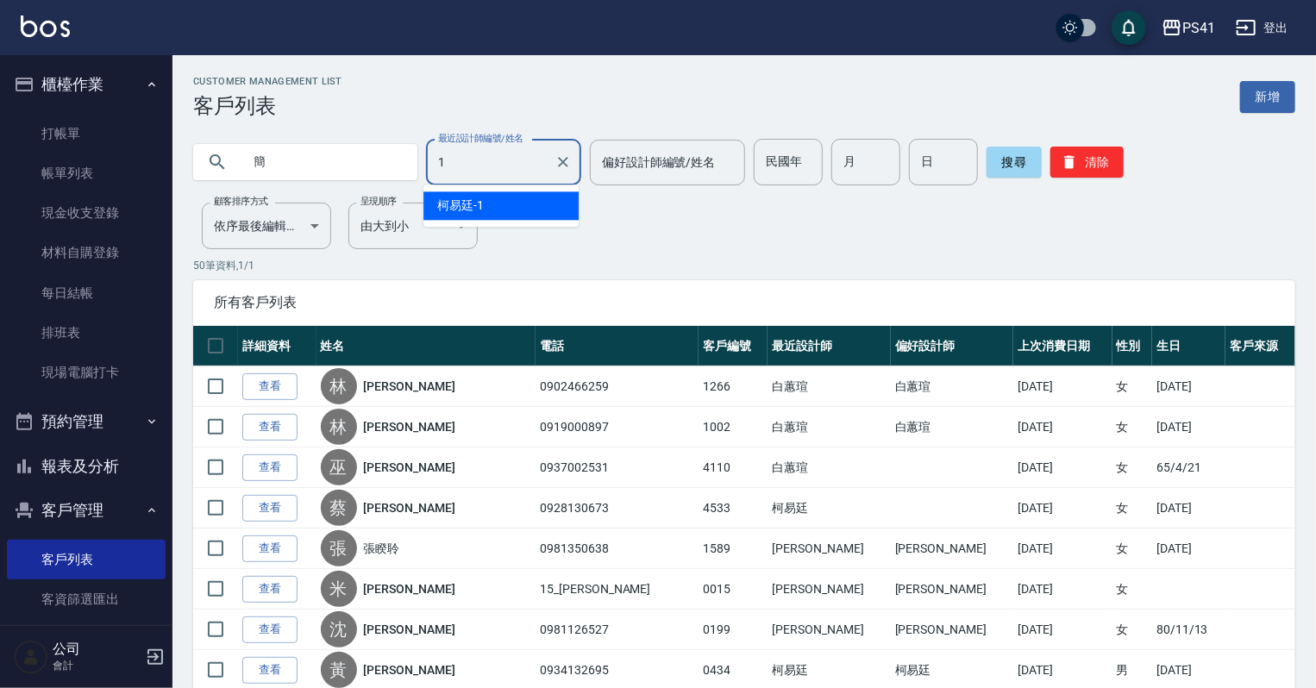
type input "柯易廷-1"
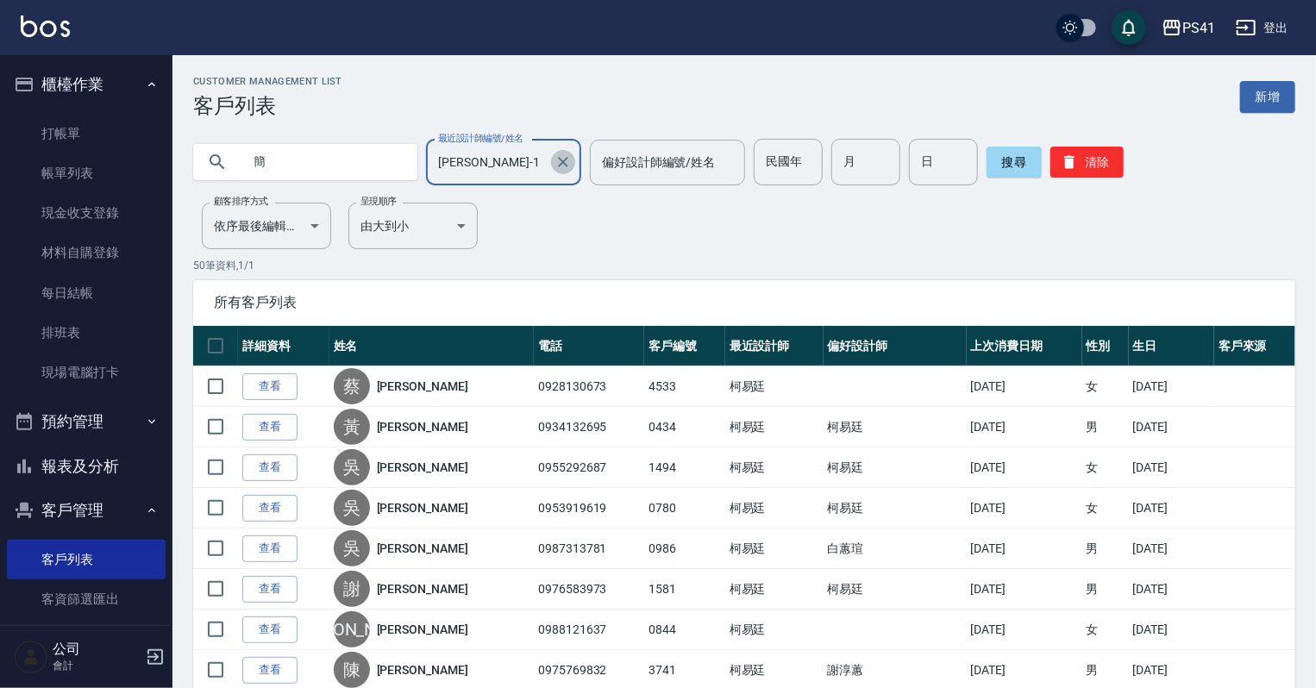
click at [559, 157] on icon "Clear" at bounding box center [563, 162] width 17 height 17
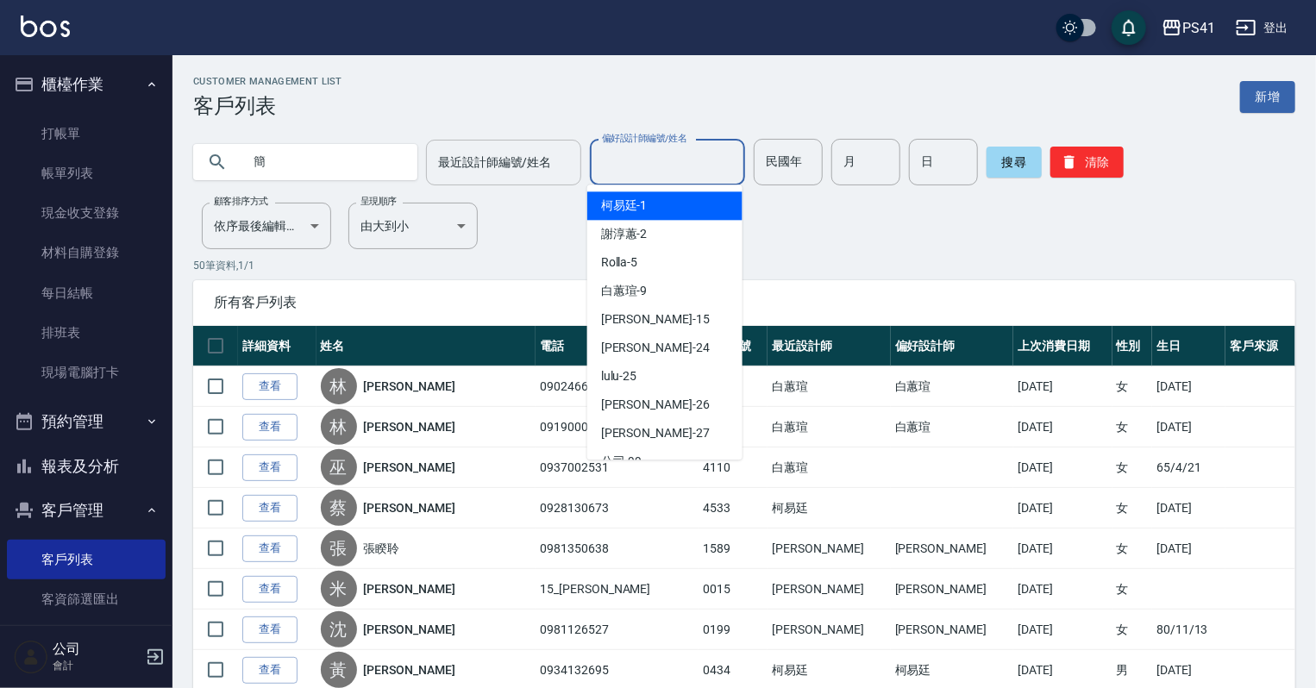
click at [648, 171] on input "偏好設計師編號/姓名" at bounding box center [668, 162] width 140 height 30
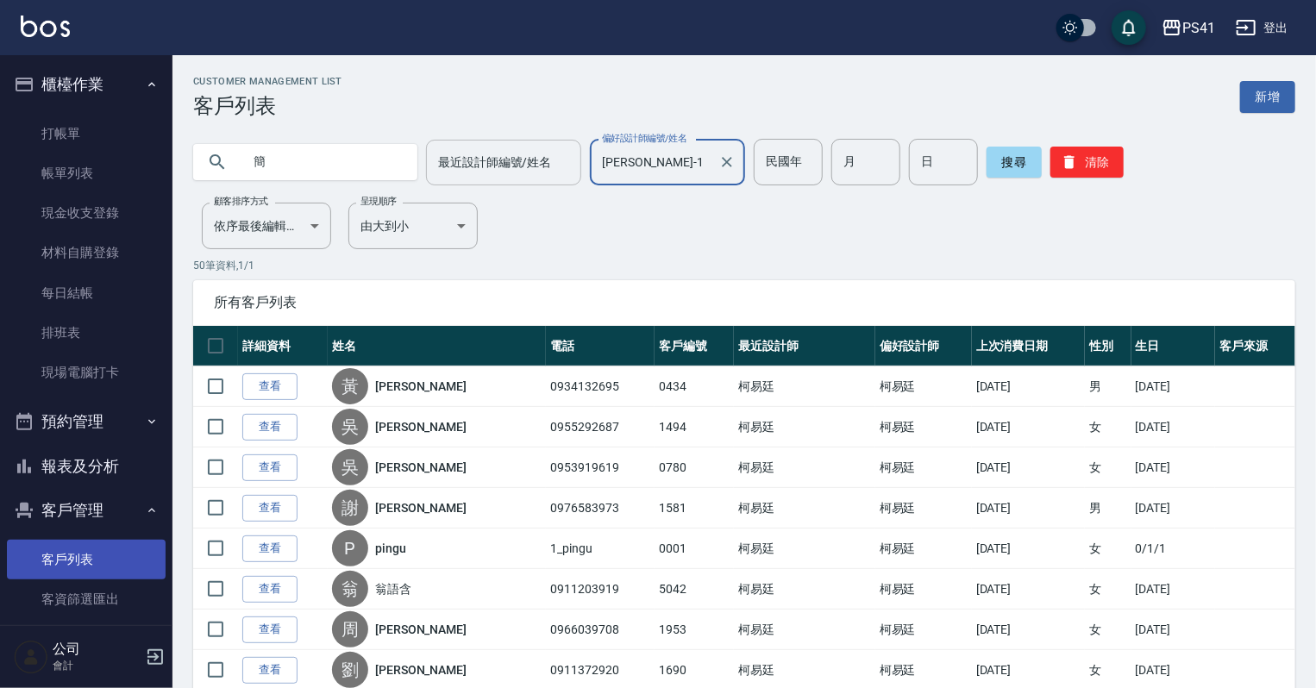
type input "柯易廷-1"
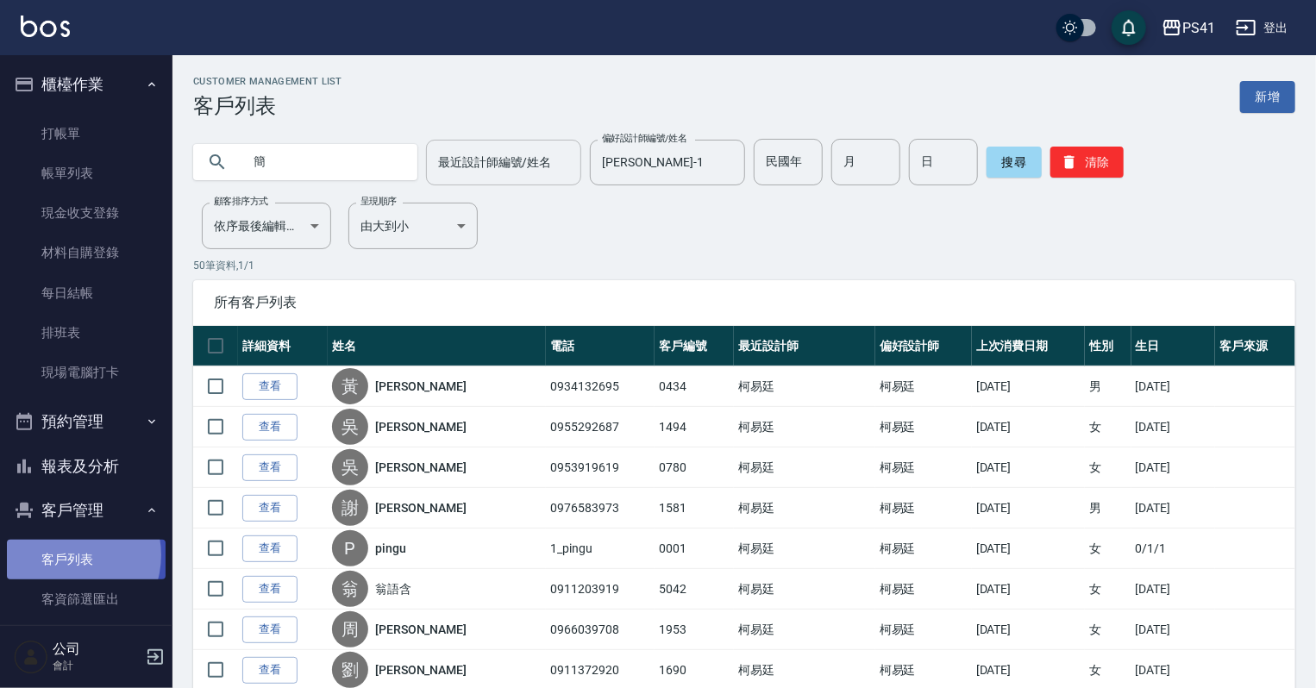
click at [68, 555] on link "客戶列表" at bounding box center [86, 560] width 159 height 40
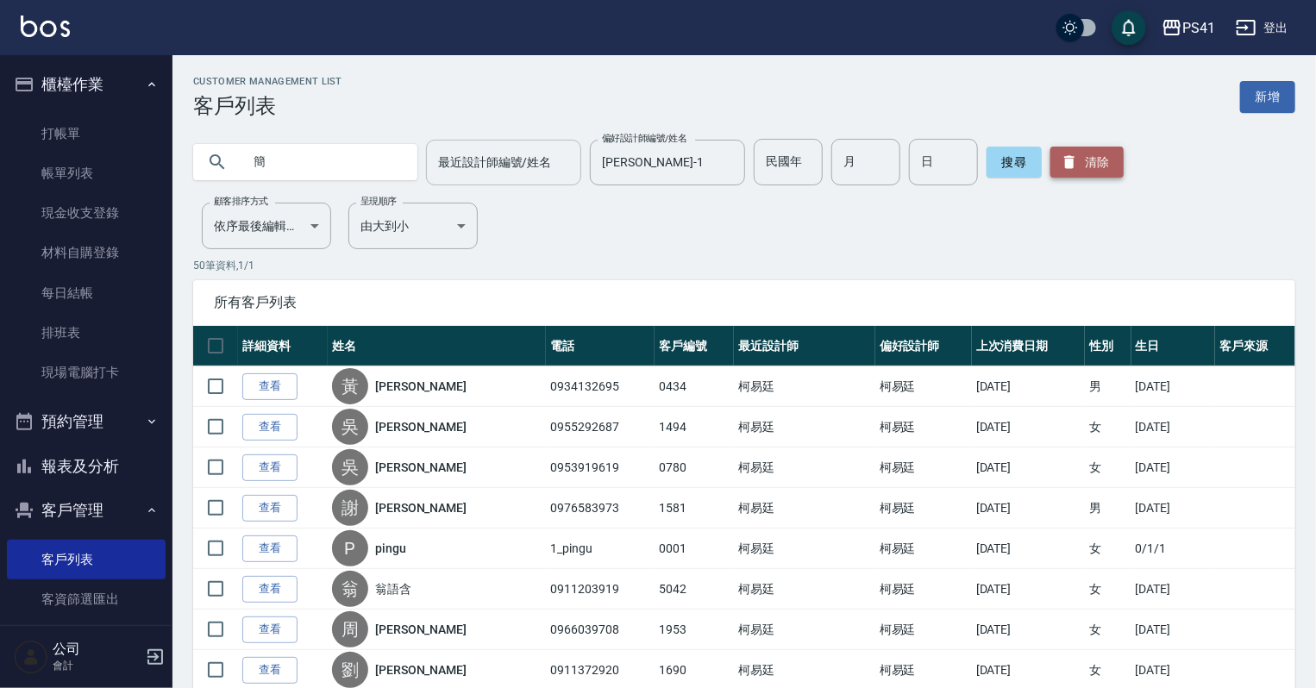
click at [1085, 150] on button "清除" at bounding box center [1087, 162] width 73 height 31
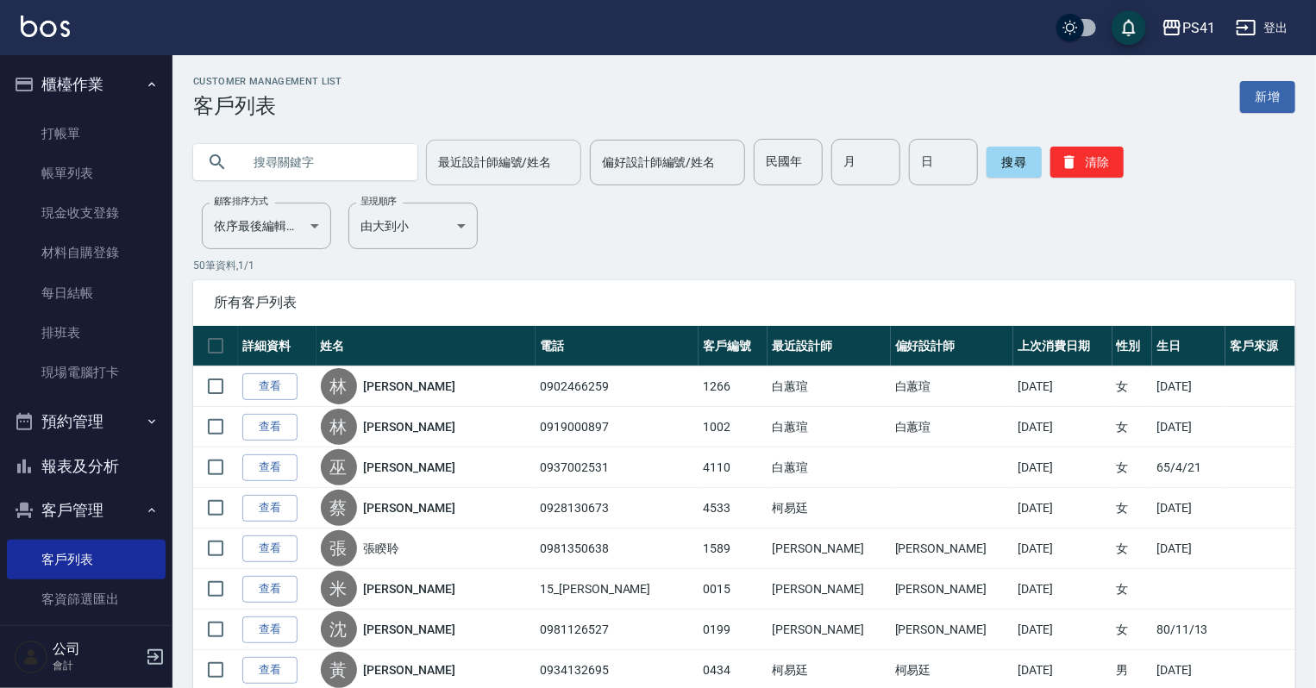
click at [371, 162] on input "text" at bounding box center [323, 162] width 162 height 47
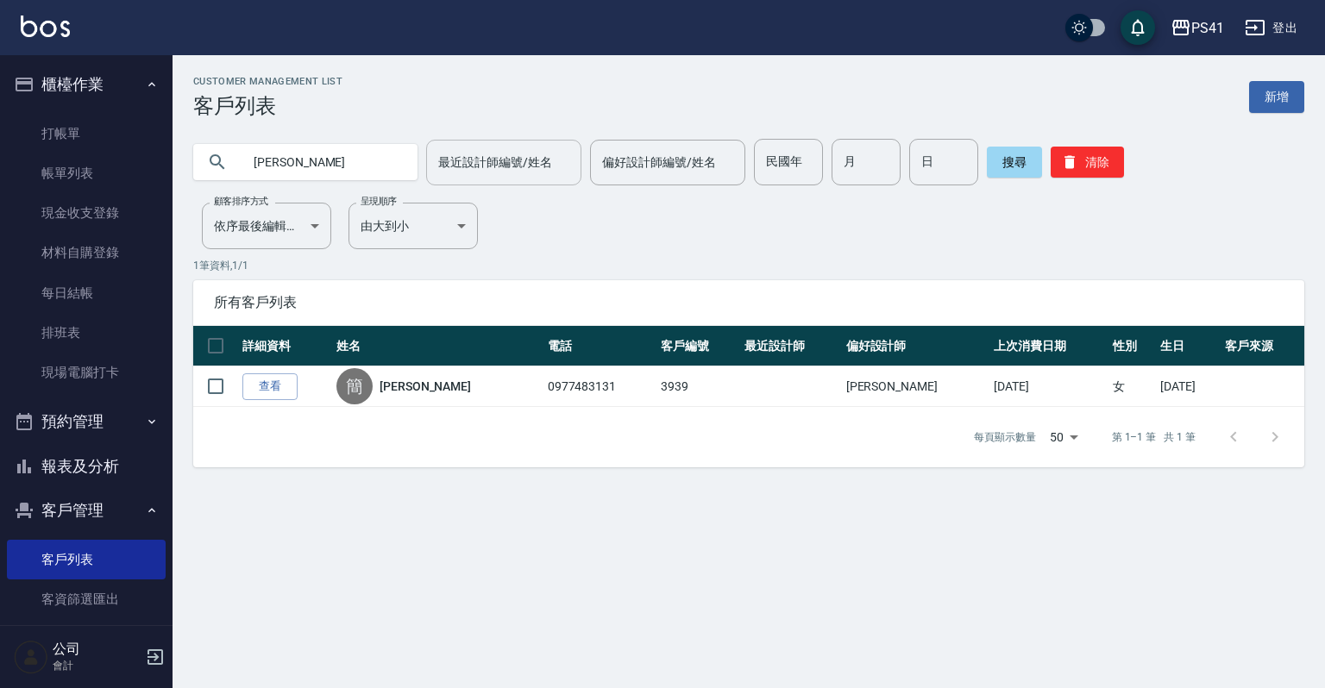
click at [260, 150] on input "簡靜" at bounding box center [323, 162] width 162 height 47
type input "靜"
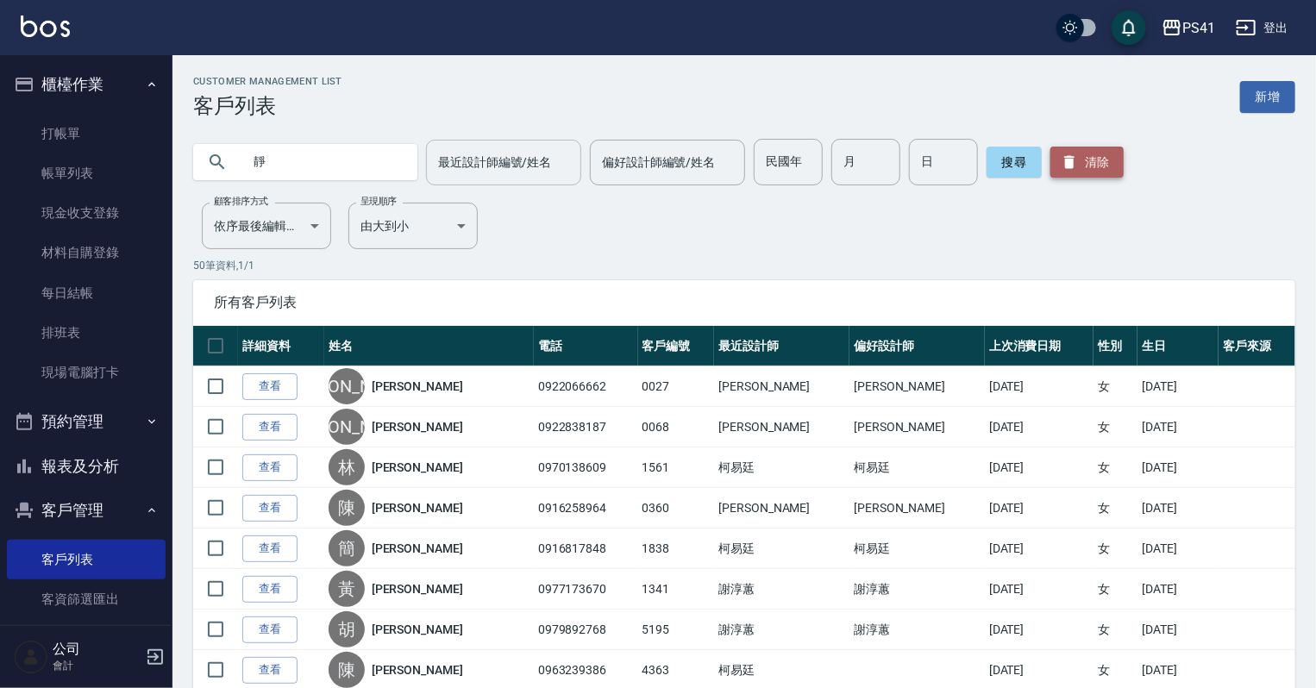
click at [1092, 159] on button "清除" at bounding box center [1087, 162] width 73 height 31
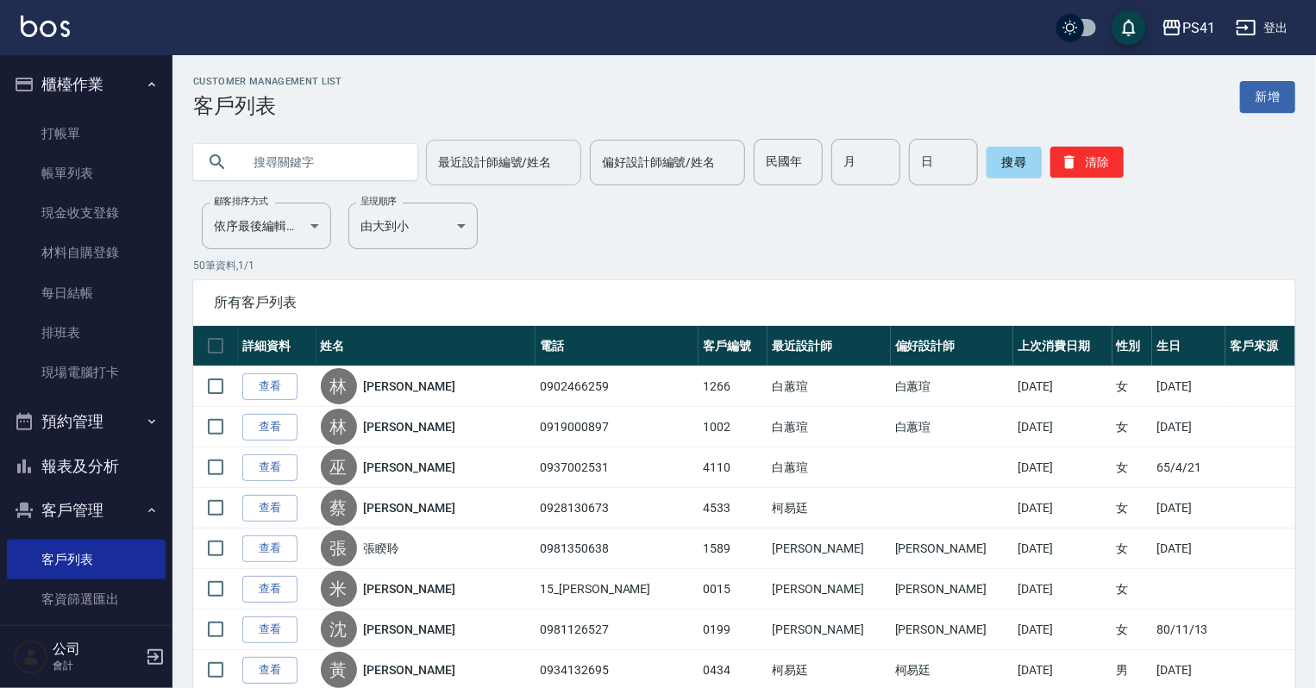
click at [300, 166] on input "text" at bounding box center [323, 162] width 162 height 47
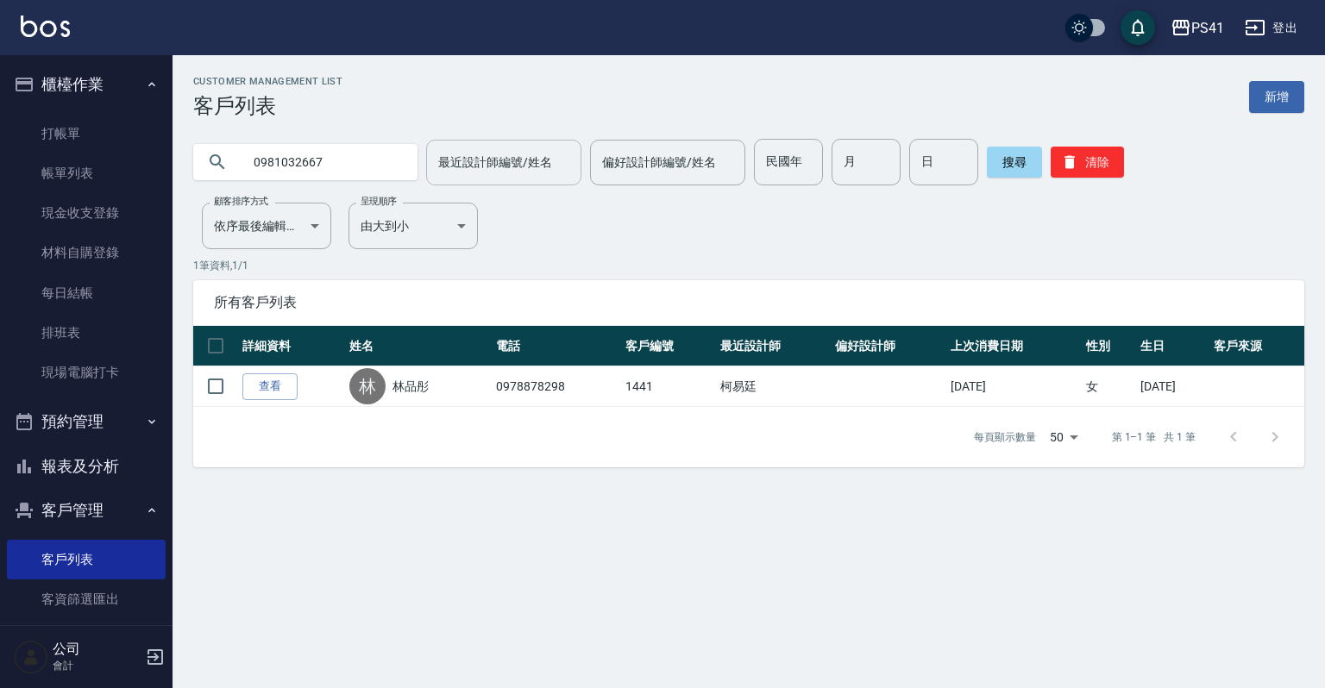
type input "0981032667"
